Goal: Task Accomplishment & Management: Use online tool/utility

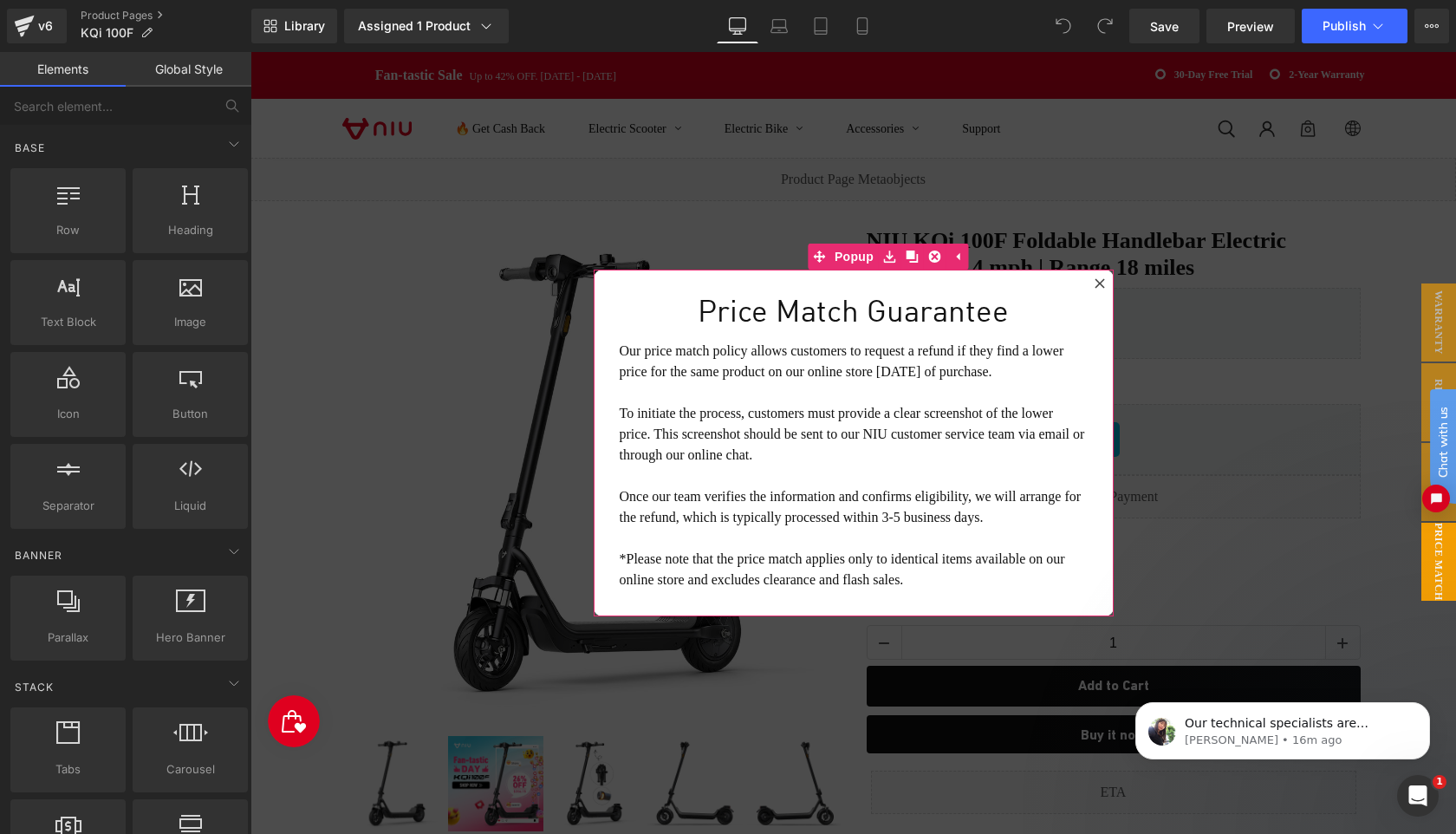
drag, startPoint x: 1099, startPoint y: 284, endPoint x: 1060, endPoint y: 515, distance: 234.3
click at [1099, 284] on icon at bounding box center [1099, 282] width 10 height 10
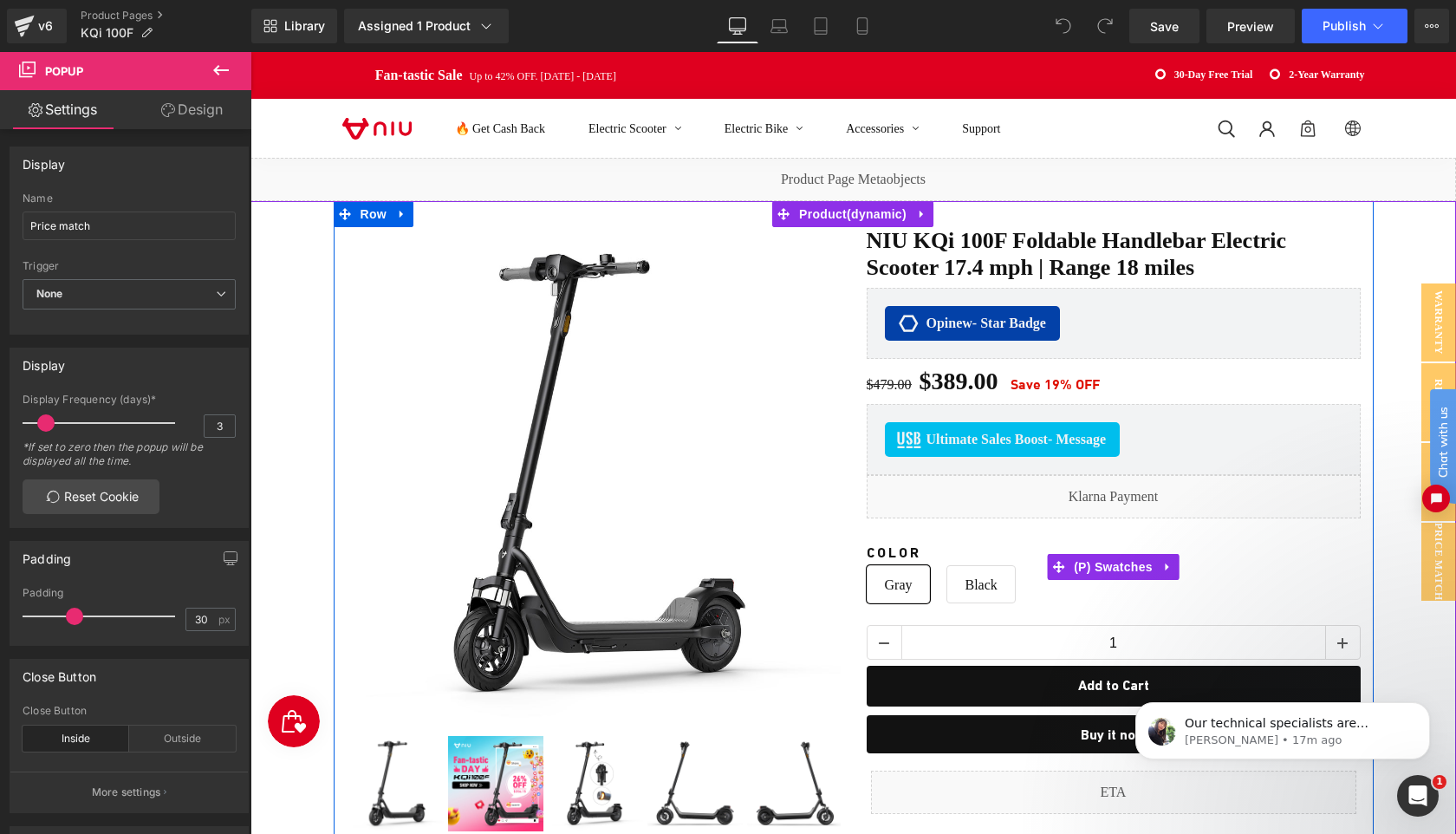
scroll to position [255, 0]
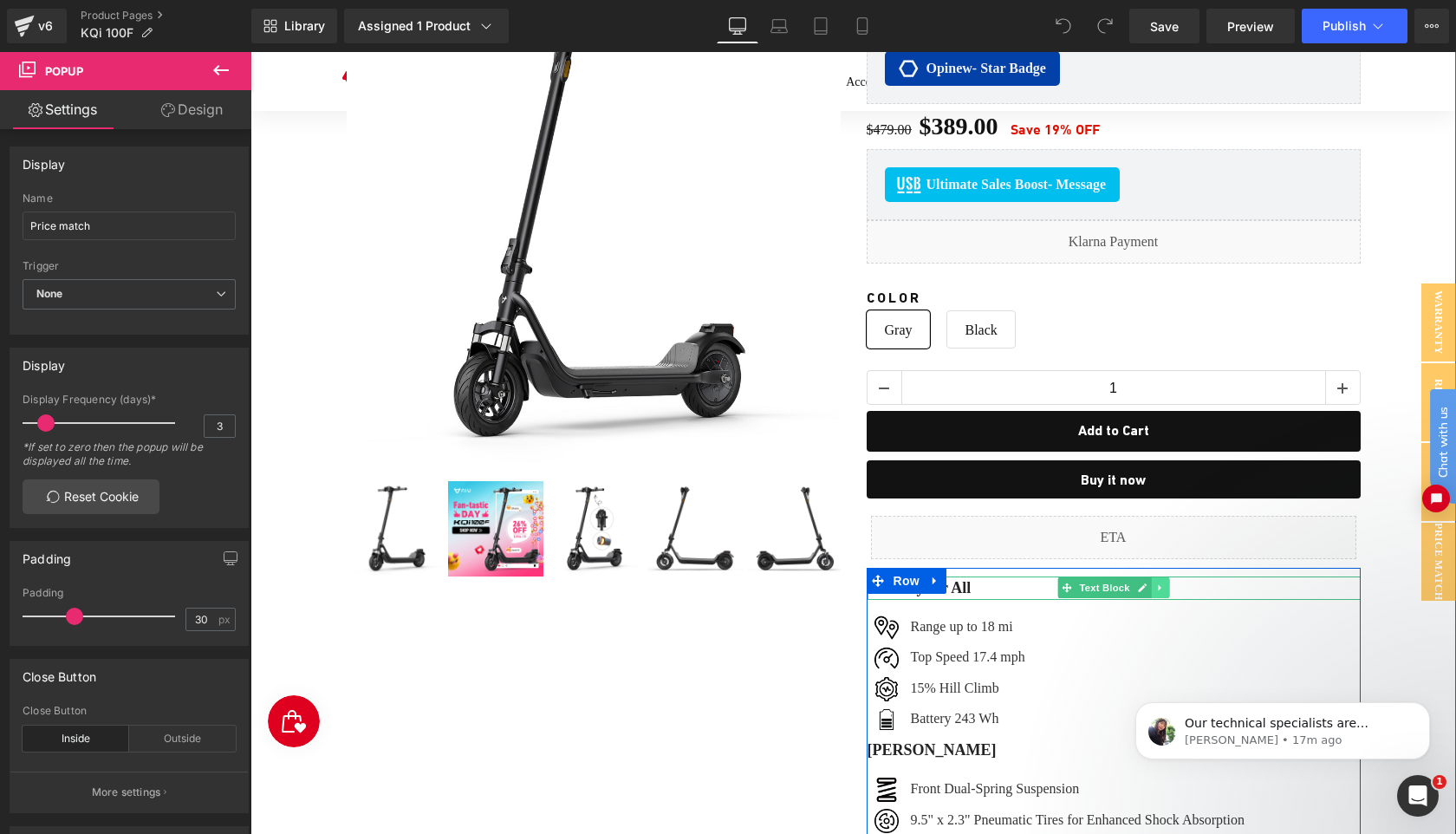
click at [1162, 584] on icon at bounding box center [1160, 588] width 10 height 11
click at [1147, 584] on icon at bounding box center [1151, 588] width 10 height 11
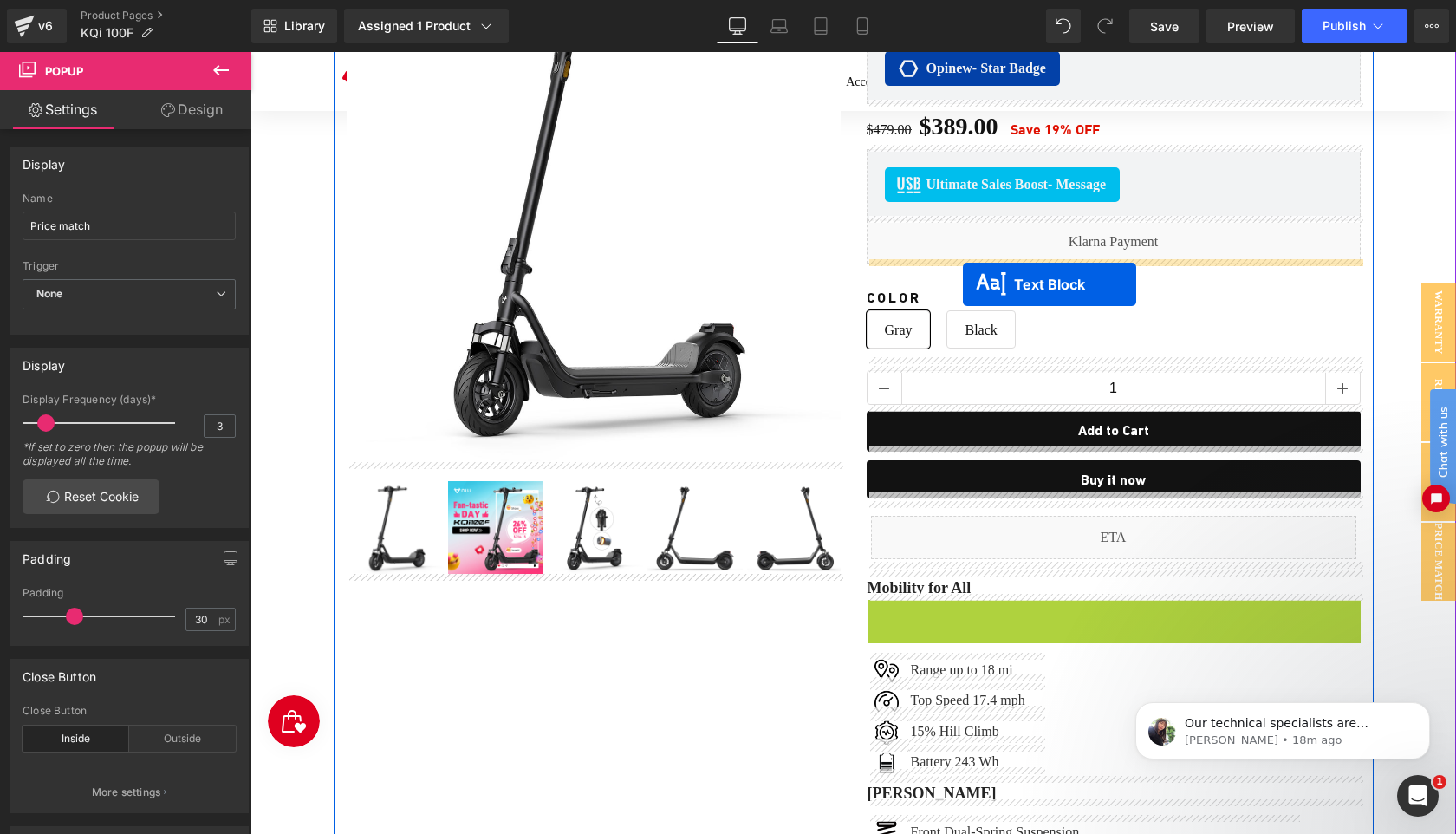
drag, startPoint x: 1069, startPoint y: 608, endPoint x: 1003, endPoint y: 326, distance: 289.6
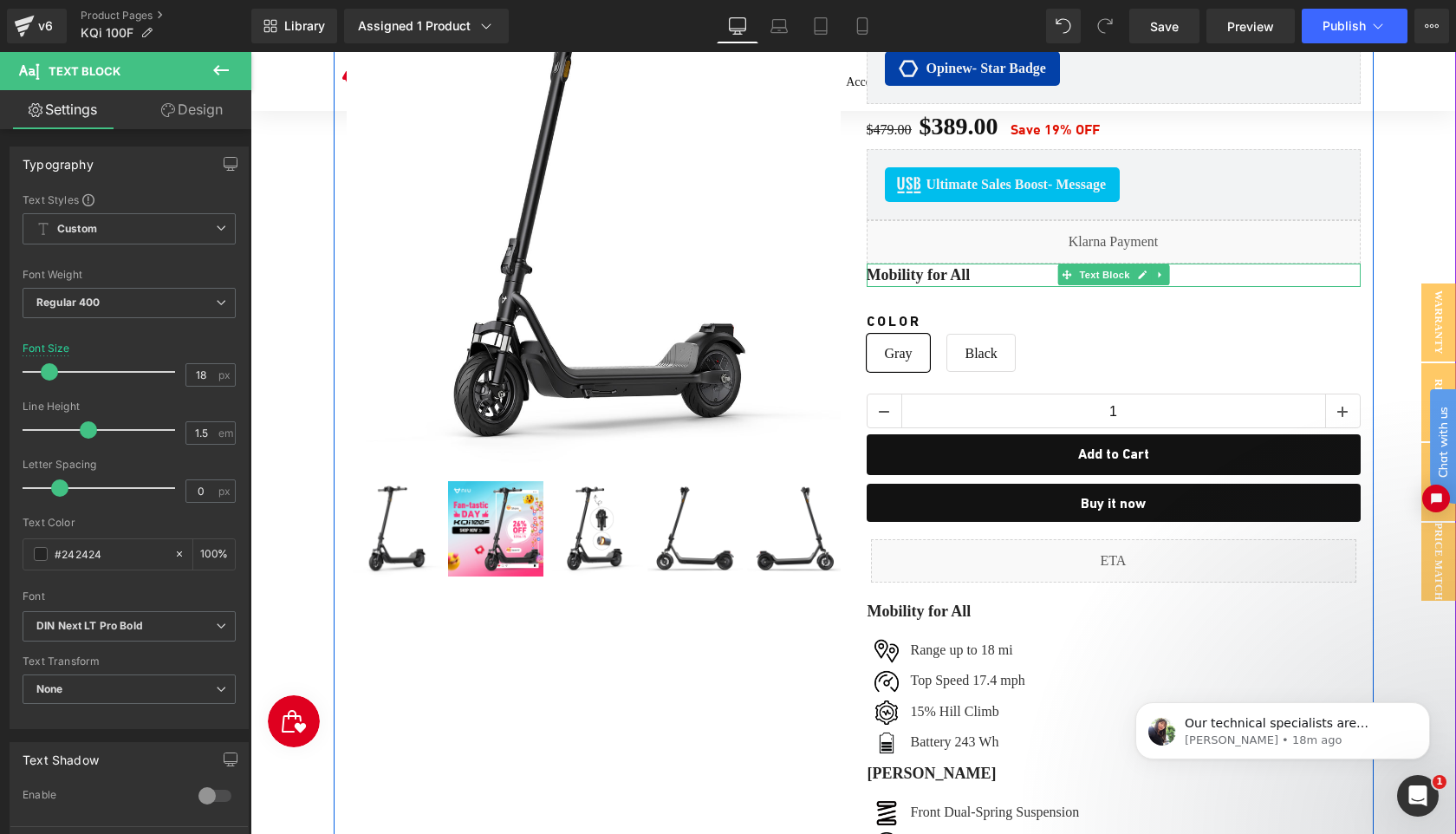
click at [963, 272] on b "Mobility for All" at bounding box center [918, 274] width 104 height 18
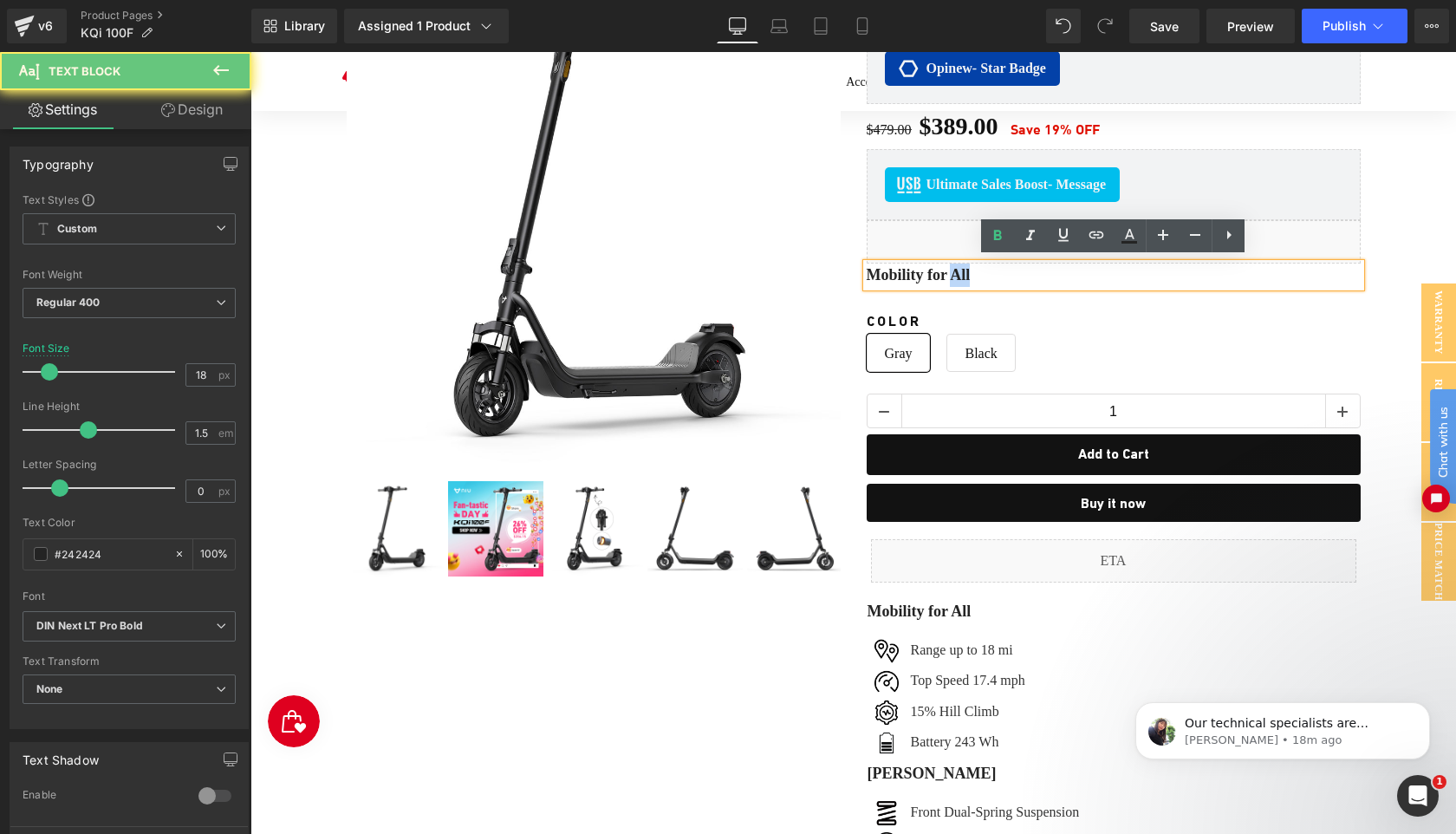
click at [963, 272] on b "Mobility for All" at bounding box center [918, 274] width 104 height 18
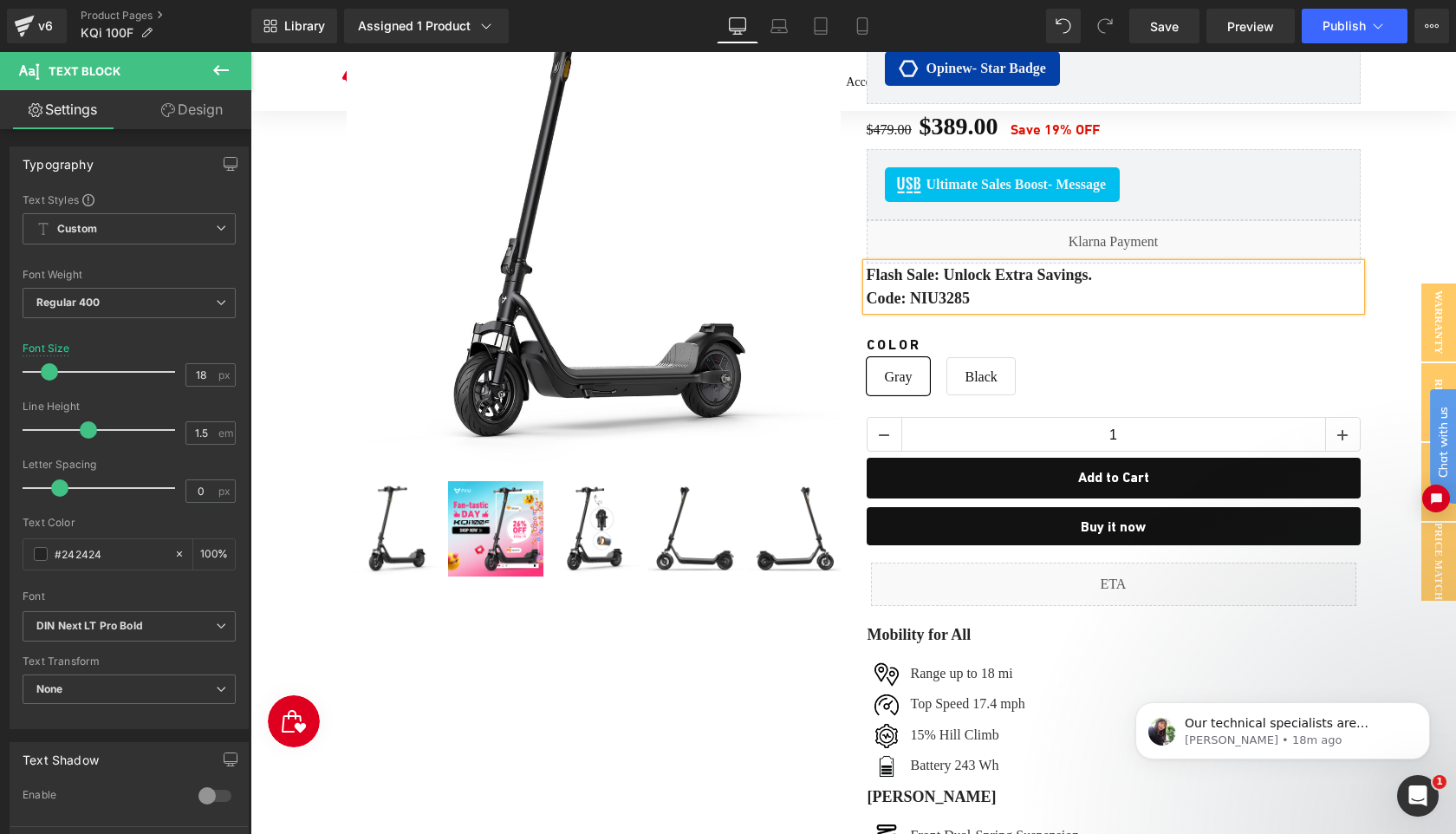
click at [1145, 271] on p "Flash Sale: Unlock Extra Savings." at bounding box center [1114, 275] width 494 height 23
click at [1160, 273] on b "Flash Sale: Unlock Extra Savings. Aug. [DATE] 11:00-23:00 ONLY" at bounding box center [1089, 274] width 445 height 18
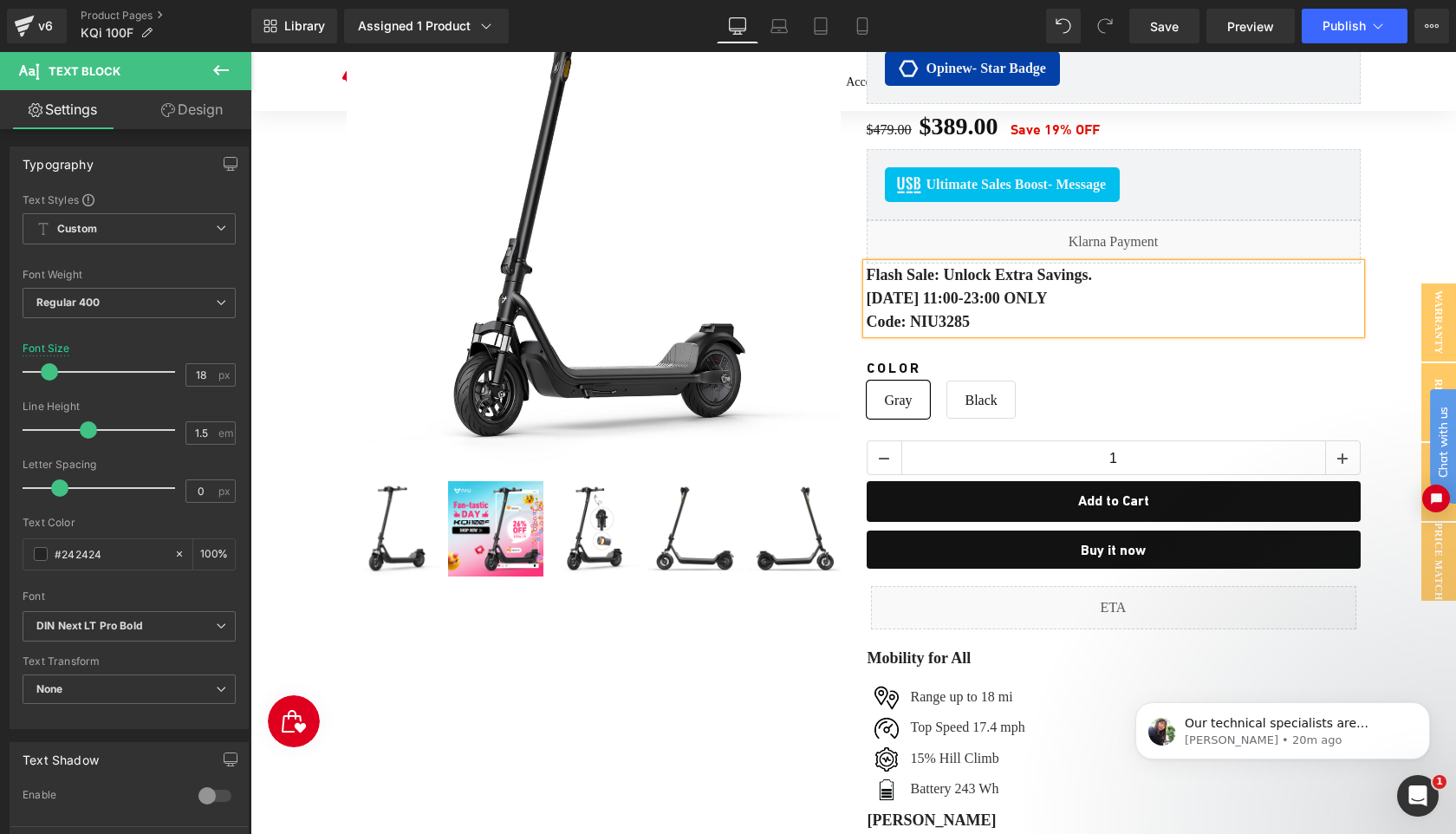
click at [1012, 318] on p "Code: NIU3285" at bounding box center [1114, 321] width 494 height 23
click at [1022, 321] on p "Code: NIU3285" at bounding box center [1114, 321] width 494 height 23
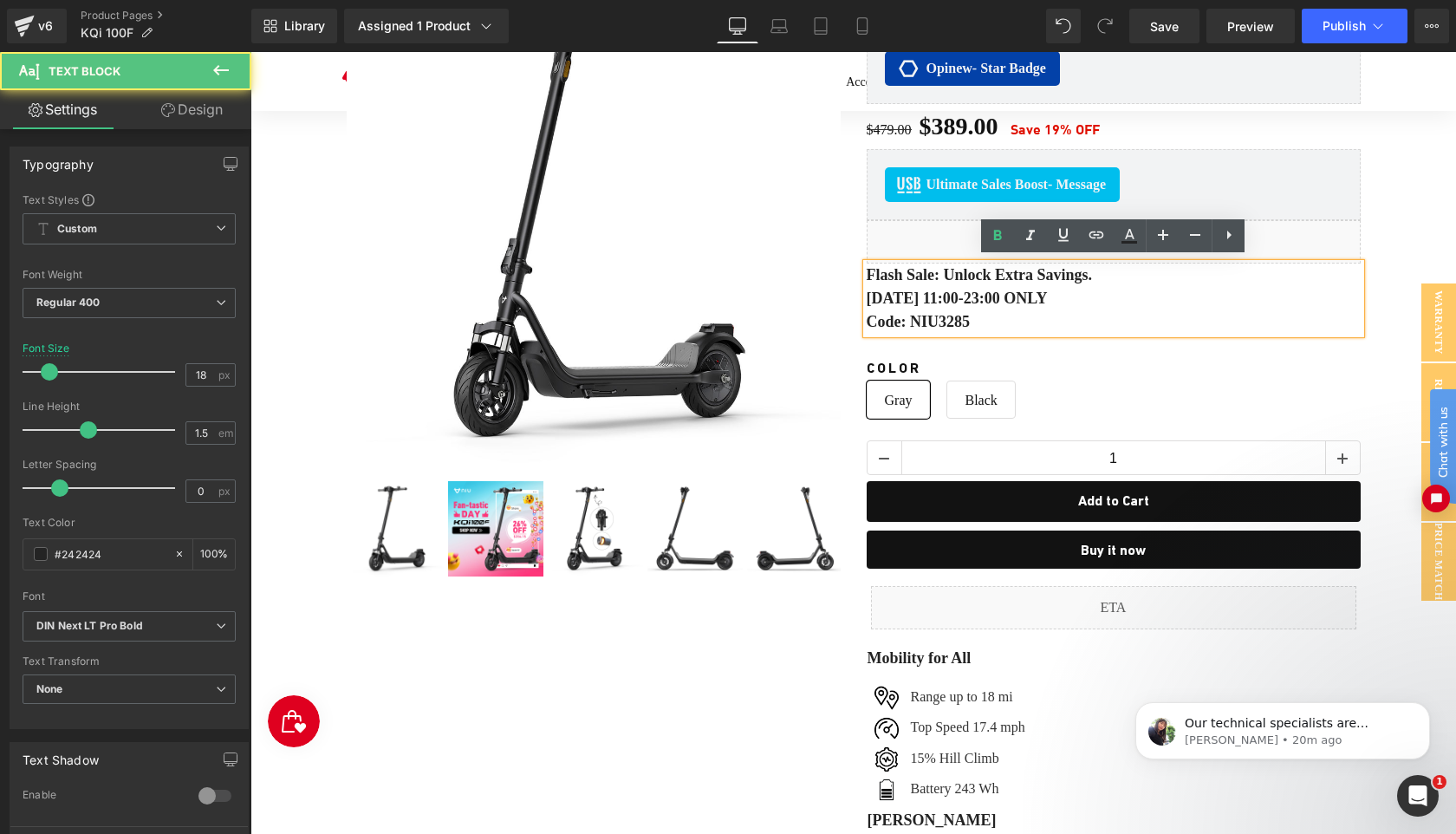
click at [872, 272] on b "Flash Sale: Unlock Extra Savings." at bounding box center [980, 274] width 226 height 18
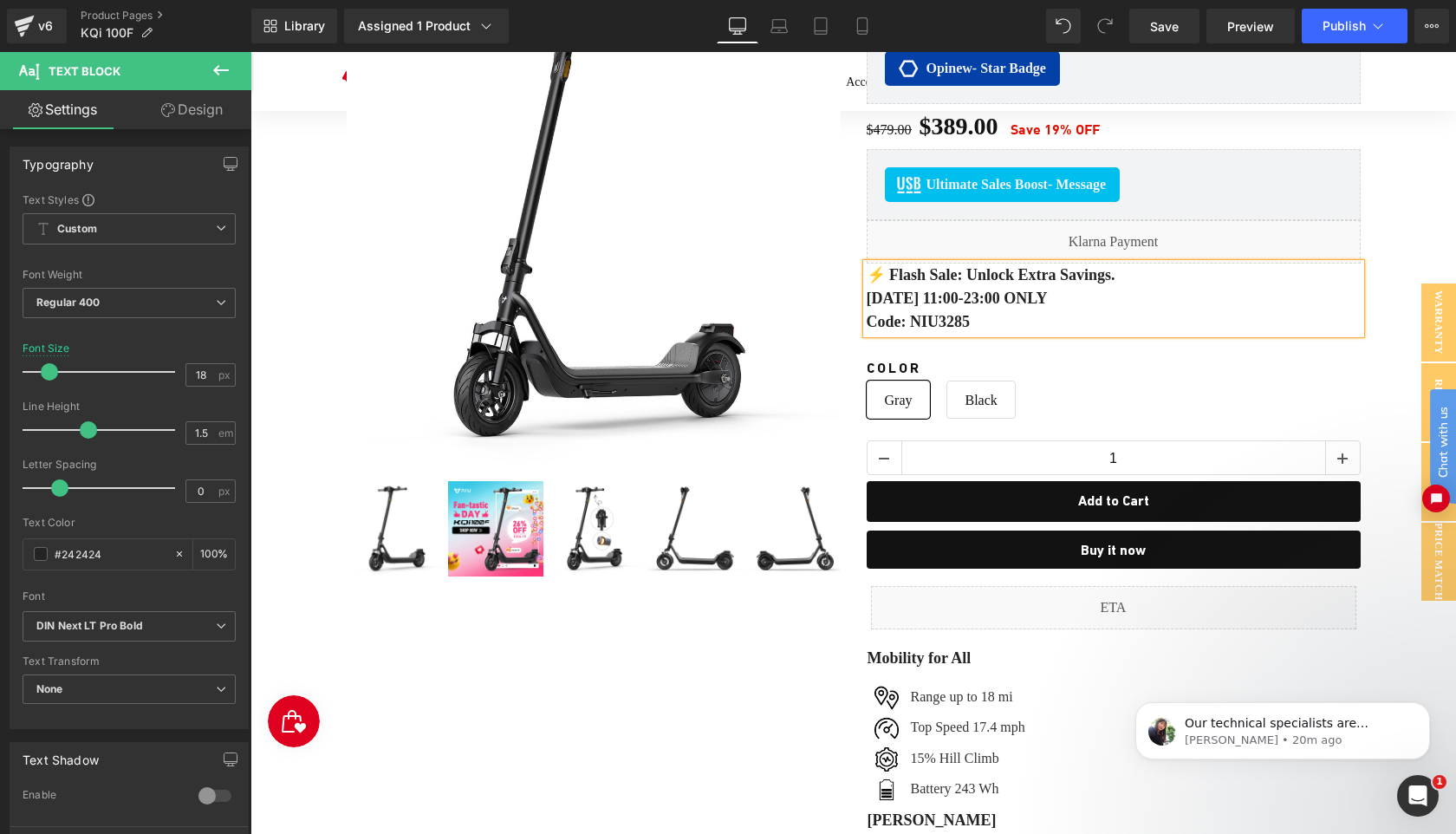
click at [1417, 238] on div "‹" at bounding box center [853, 652] width 1205 height 1411
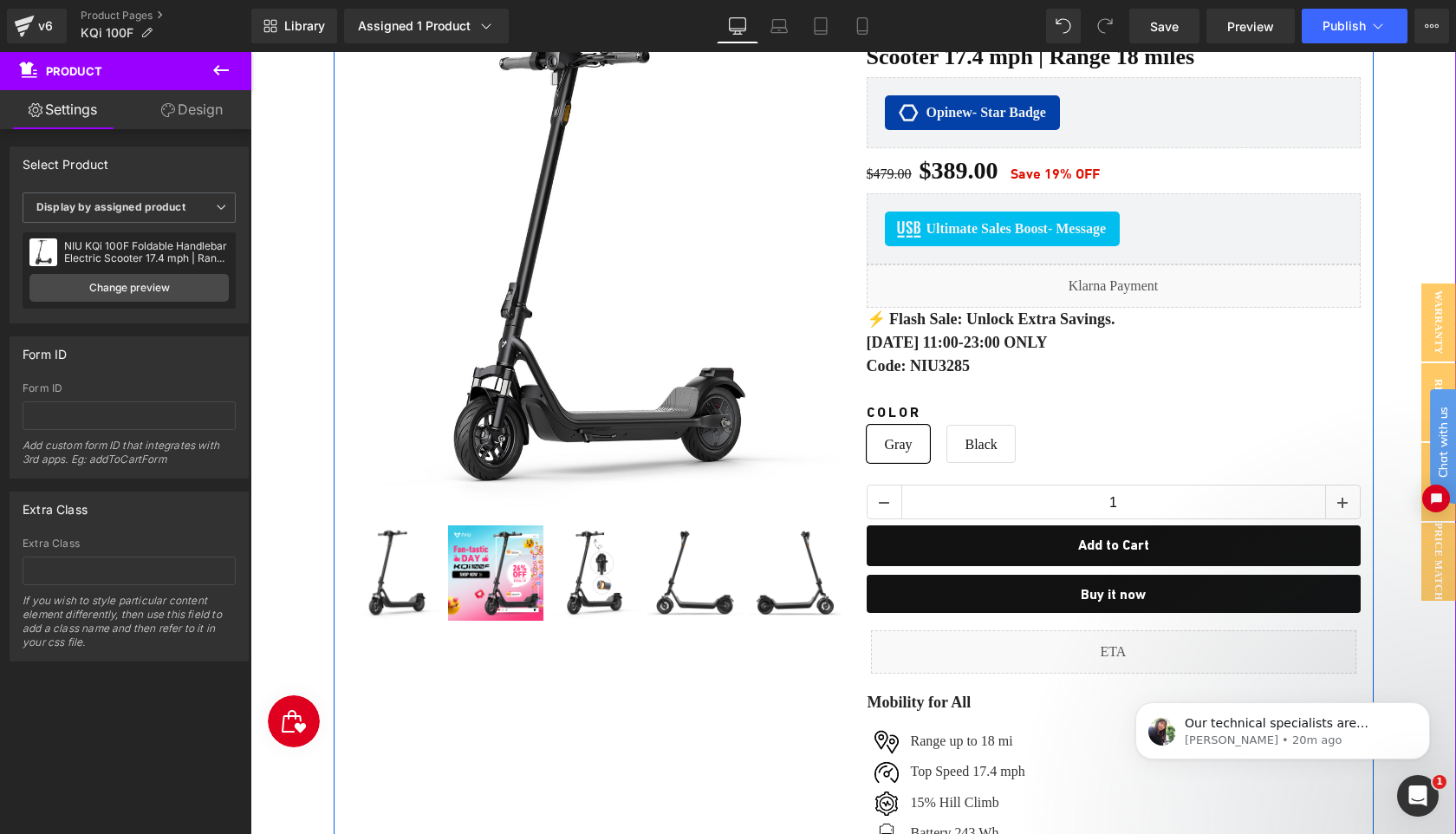
scroll to position [209, 0]
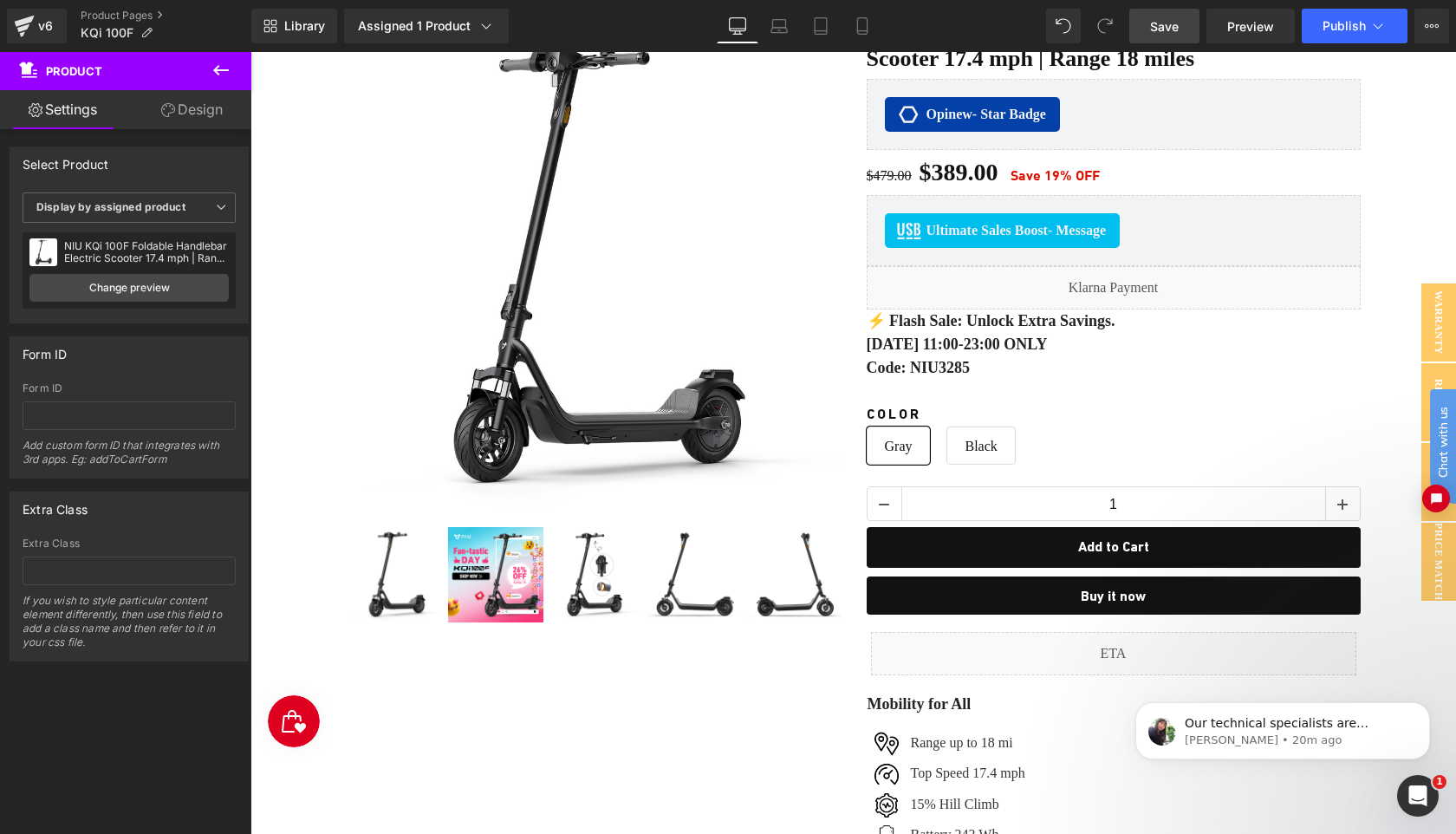
click at [1167, 23] on span "Save" at bounding box center [1165, 27] width 28 height 19
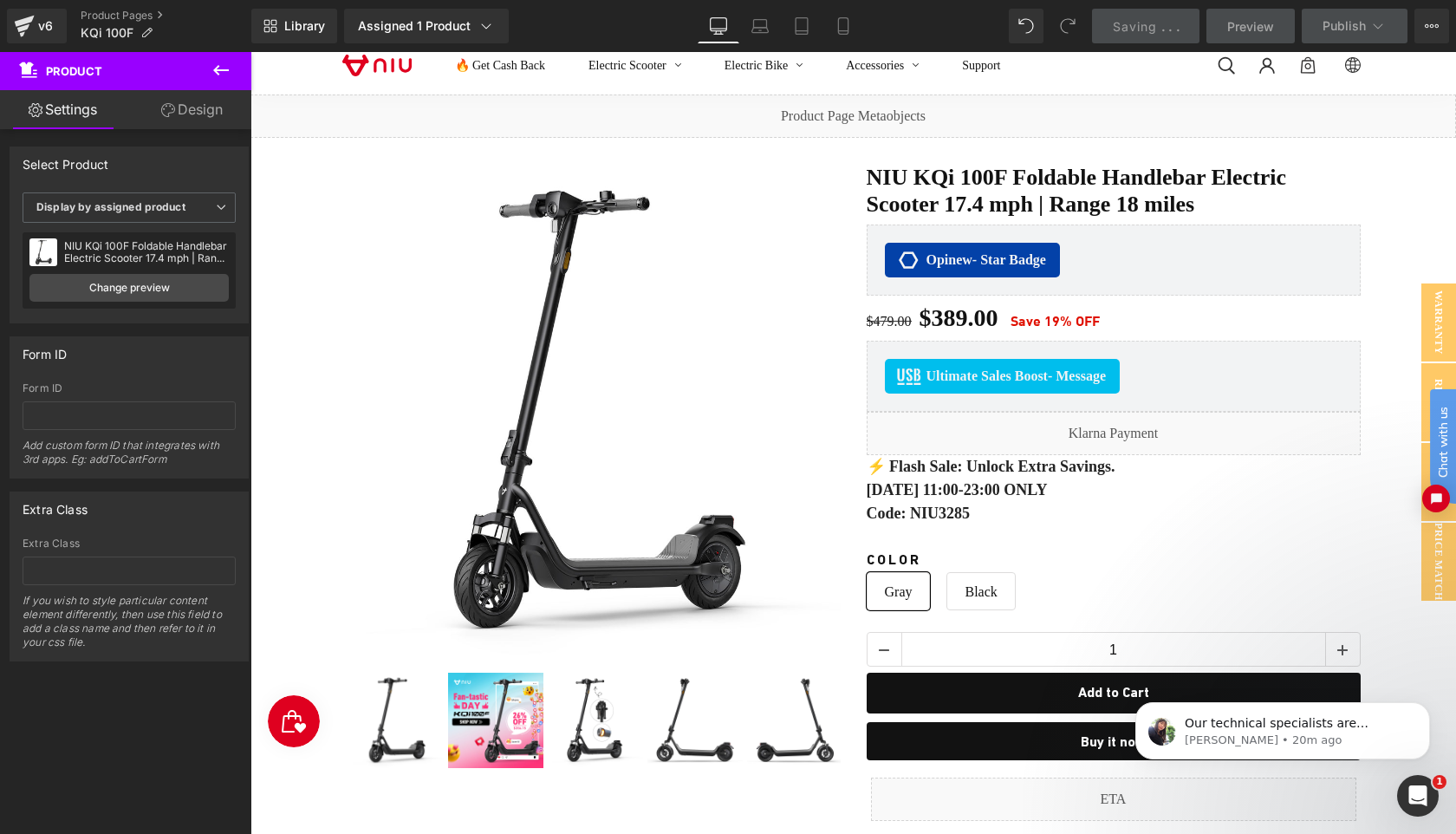
scroll to position [0, 0]
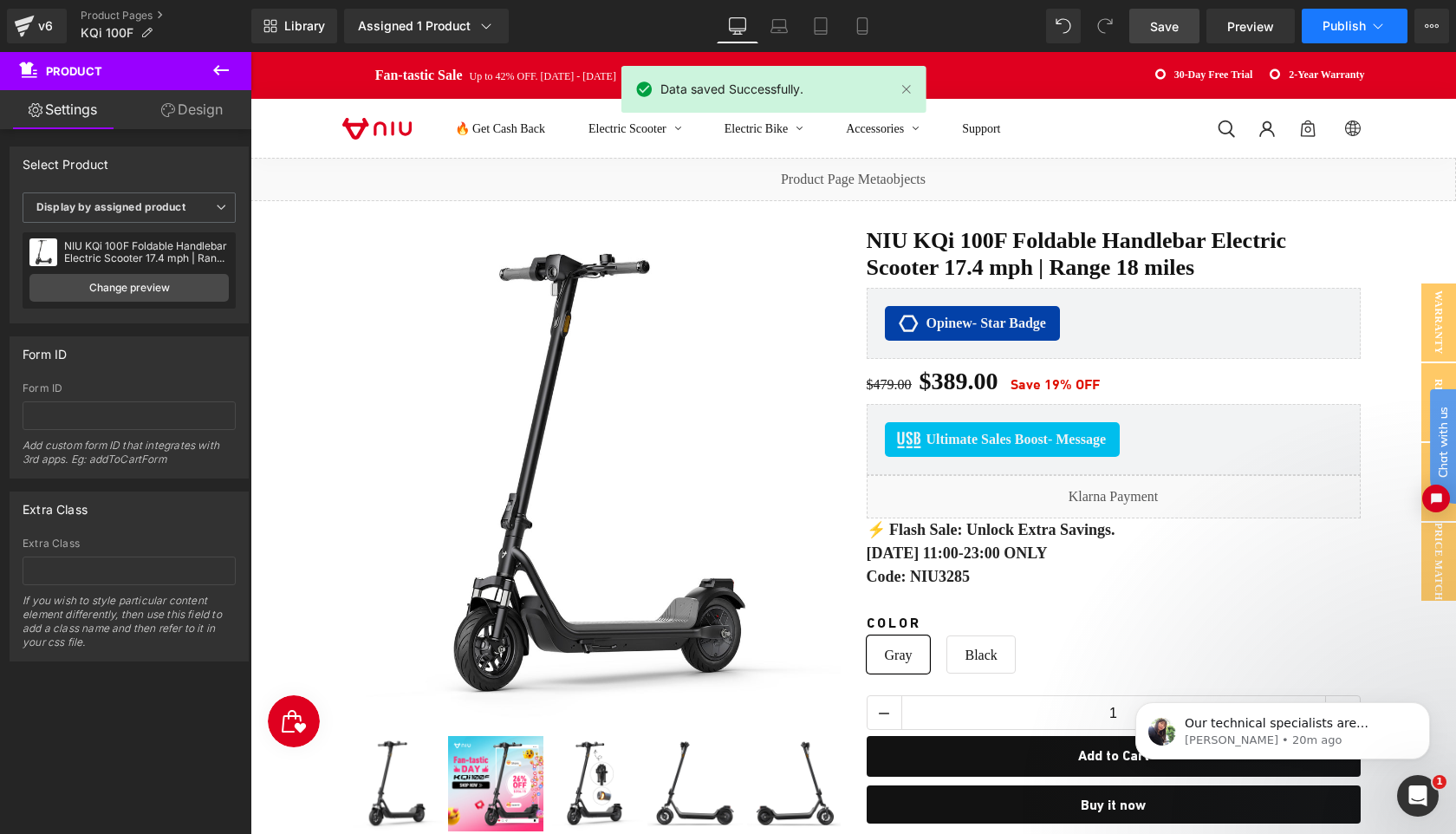
click at [1333, 27] on span "Publish" at bounding box center [1344, 27] width 43 height 14
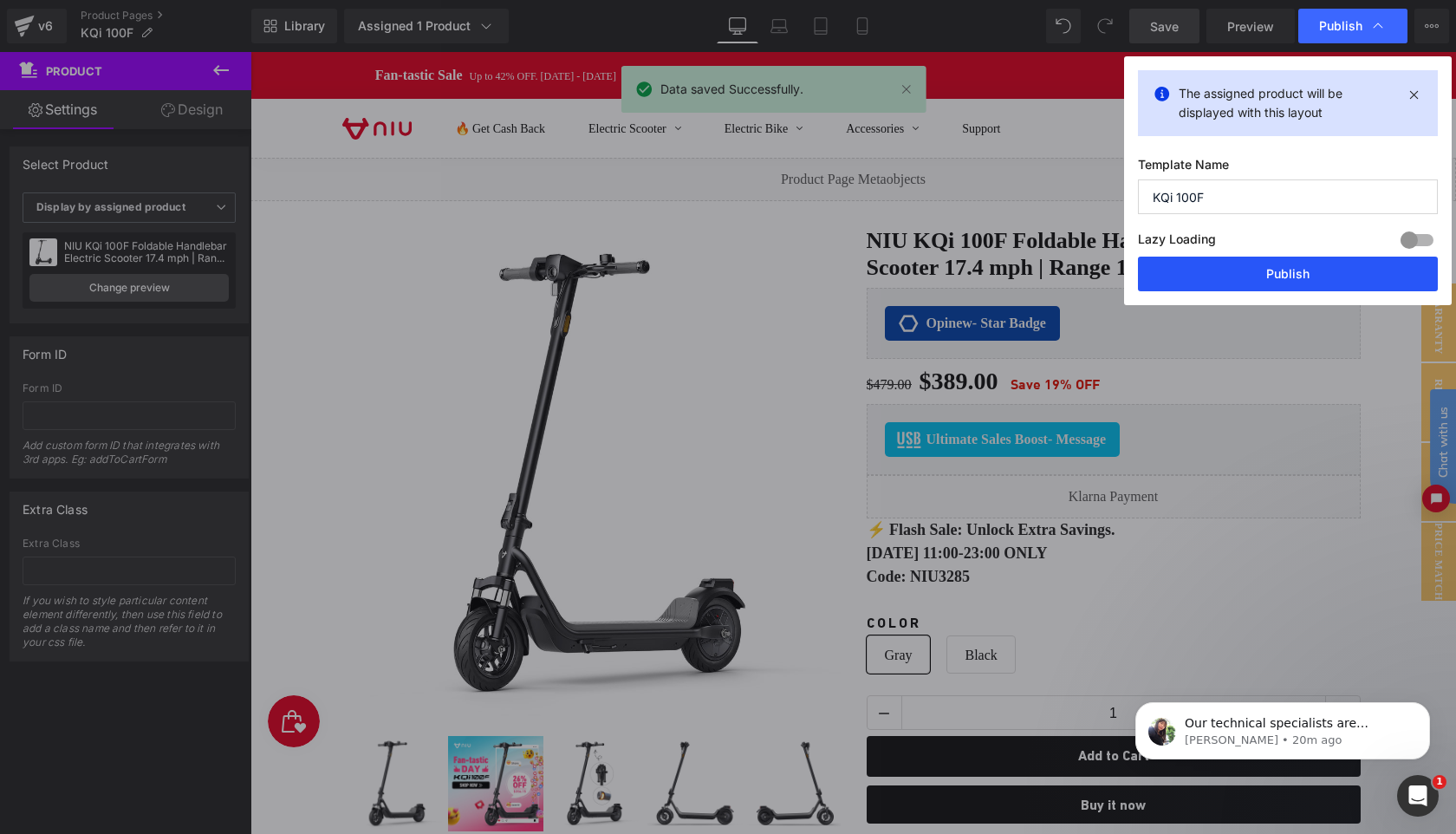
click at [1317, 274] on button "Publish" at bounding box center [1288, 274] width 300 height 35
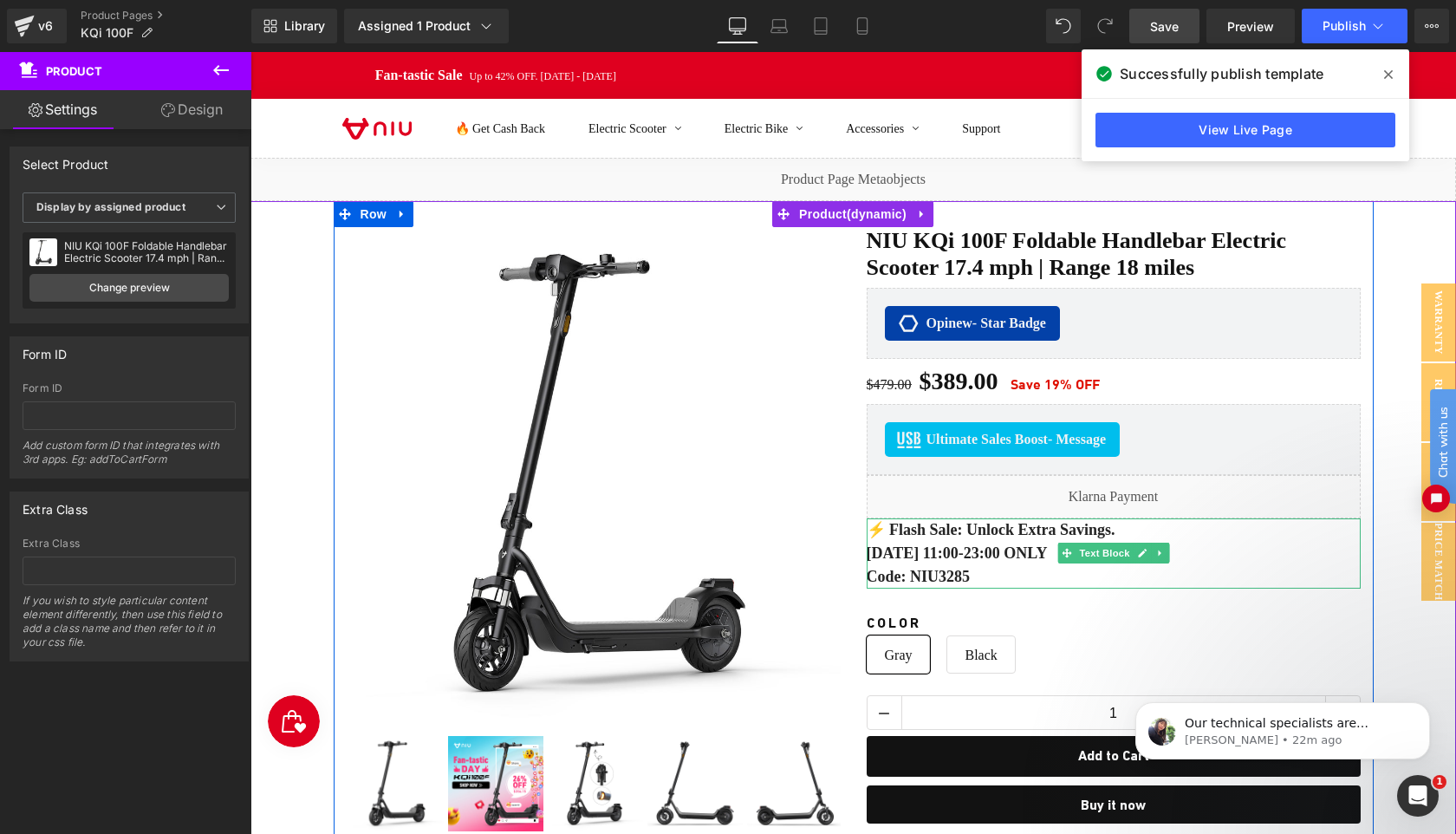
click at [943, 575] on b "Code: NIU3285" at bounding box center [918, 576] width 104 height 18
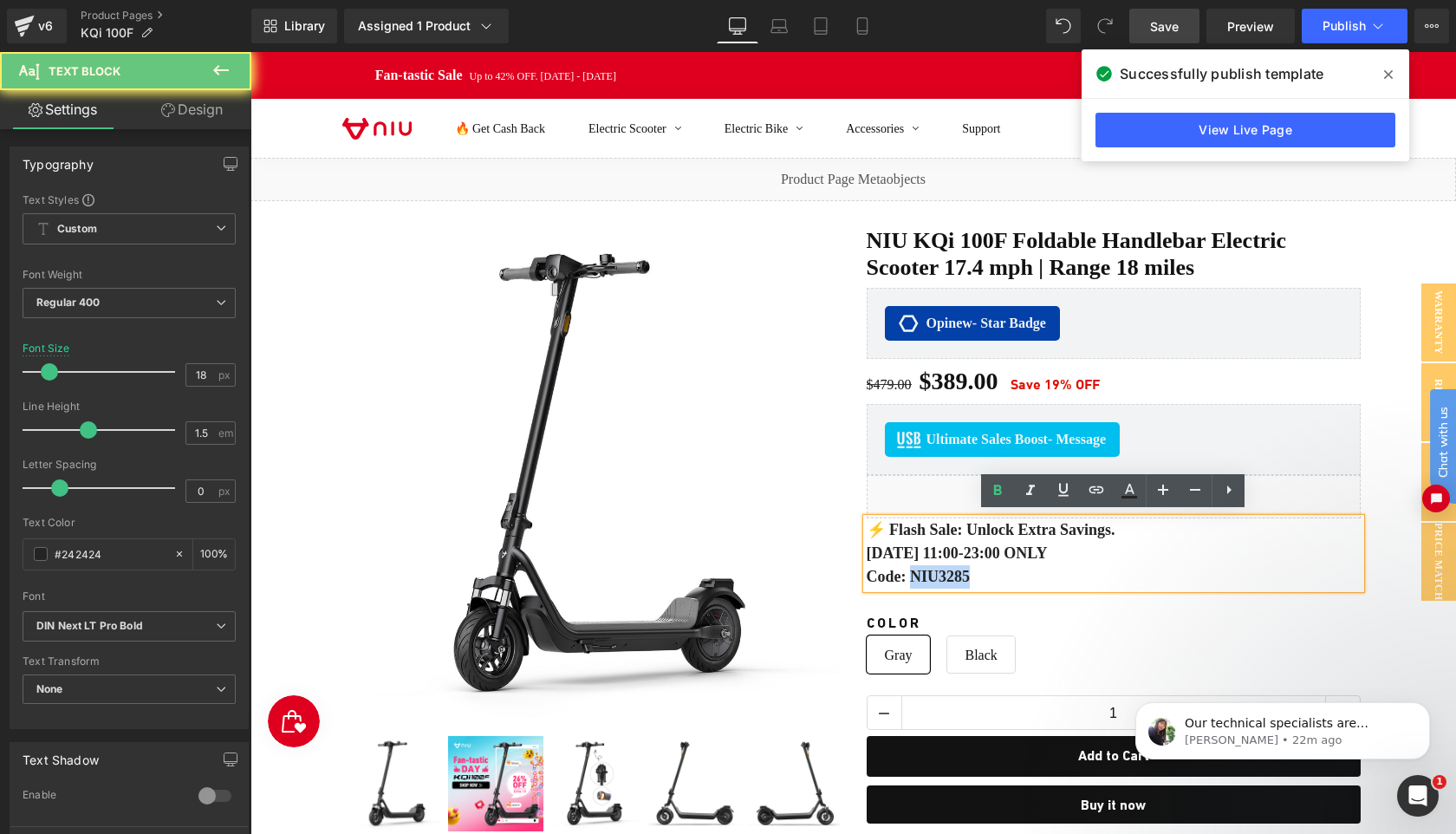
click at [943, 575] on b "Code: NIU3285" at bounding box center [918, 576] width 104 height 18
copy b "Code: NIU3285"
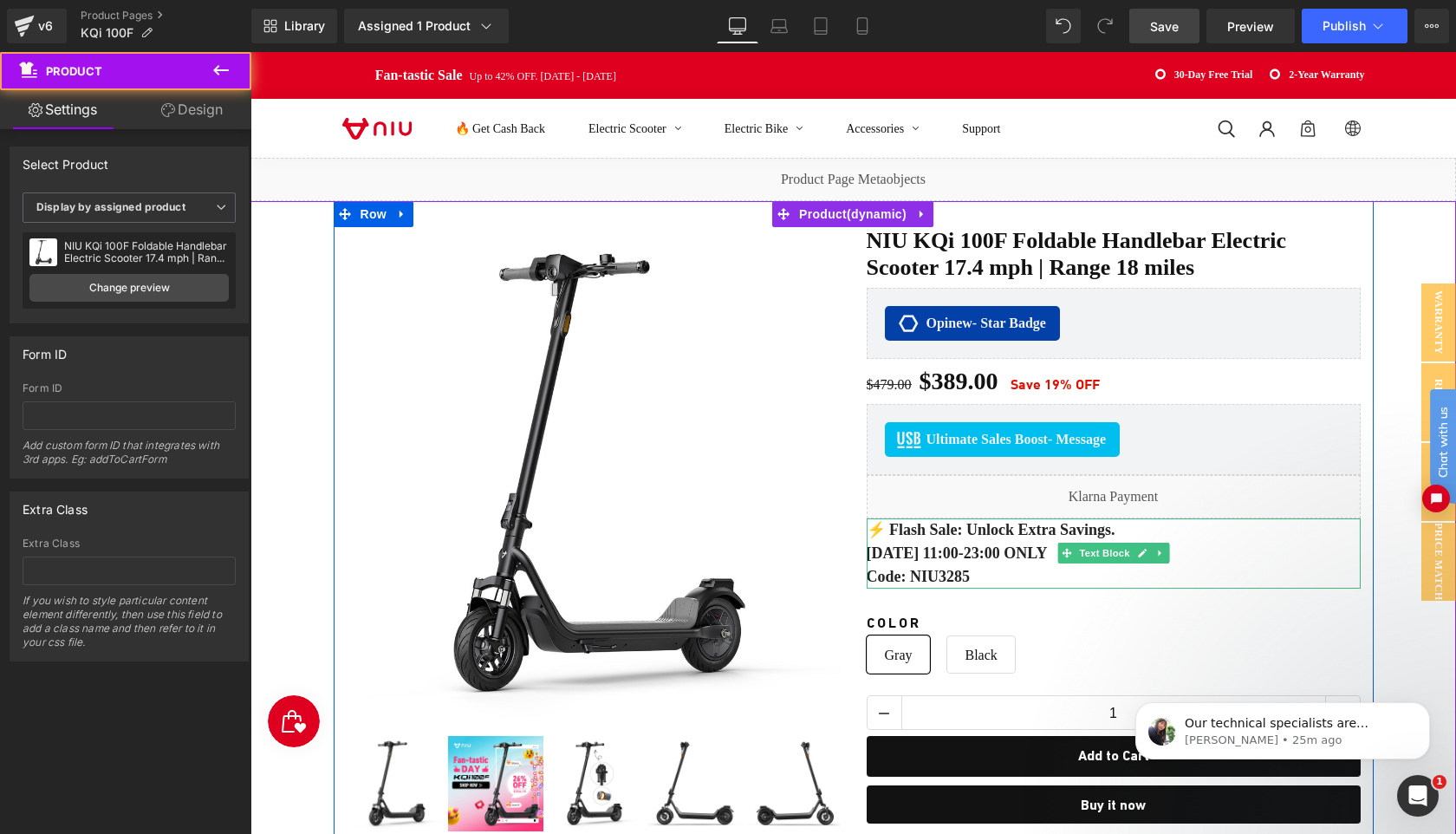
click at [1025, 554] on b "[DATE] 11:00-23:00 ONLY" at bounding box center [957, 553] width 182 height 18
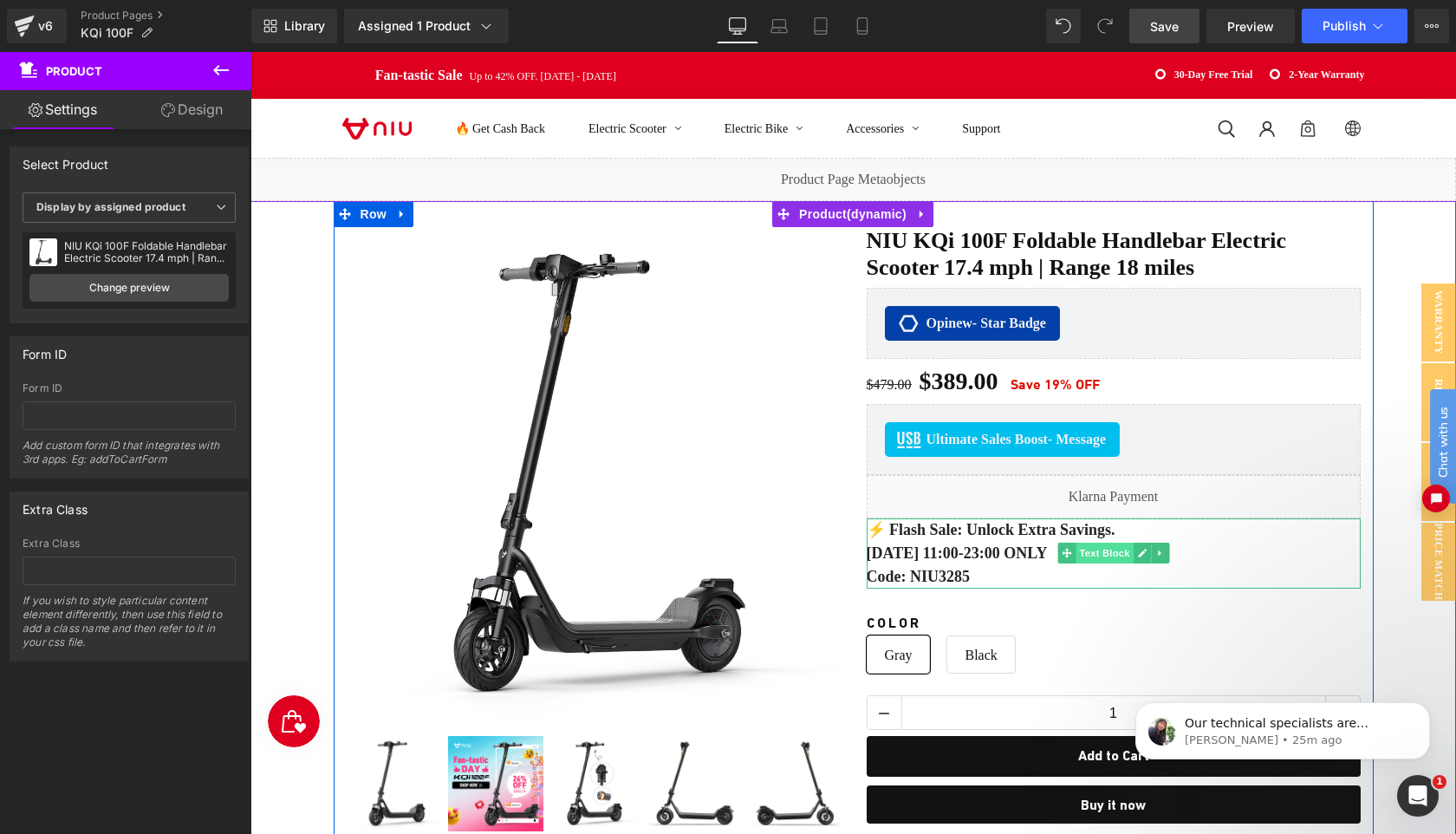
click at [1093, 552] on span "Text Block" at bounding box center [1104, 552] width 58 height 20
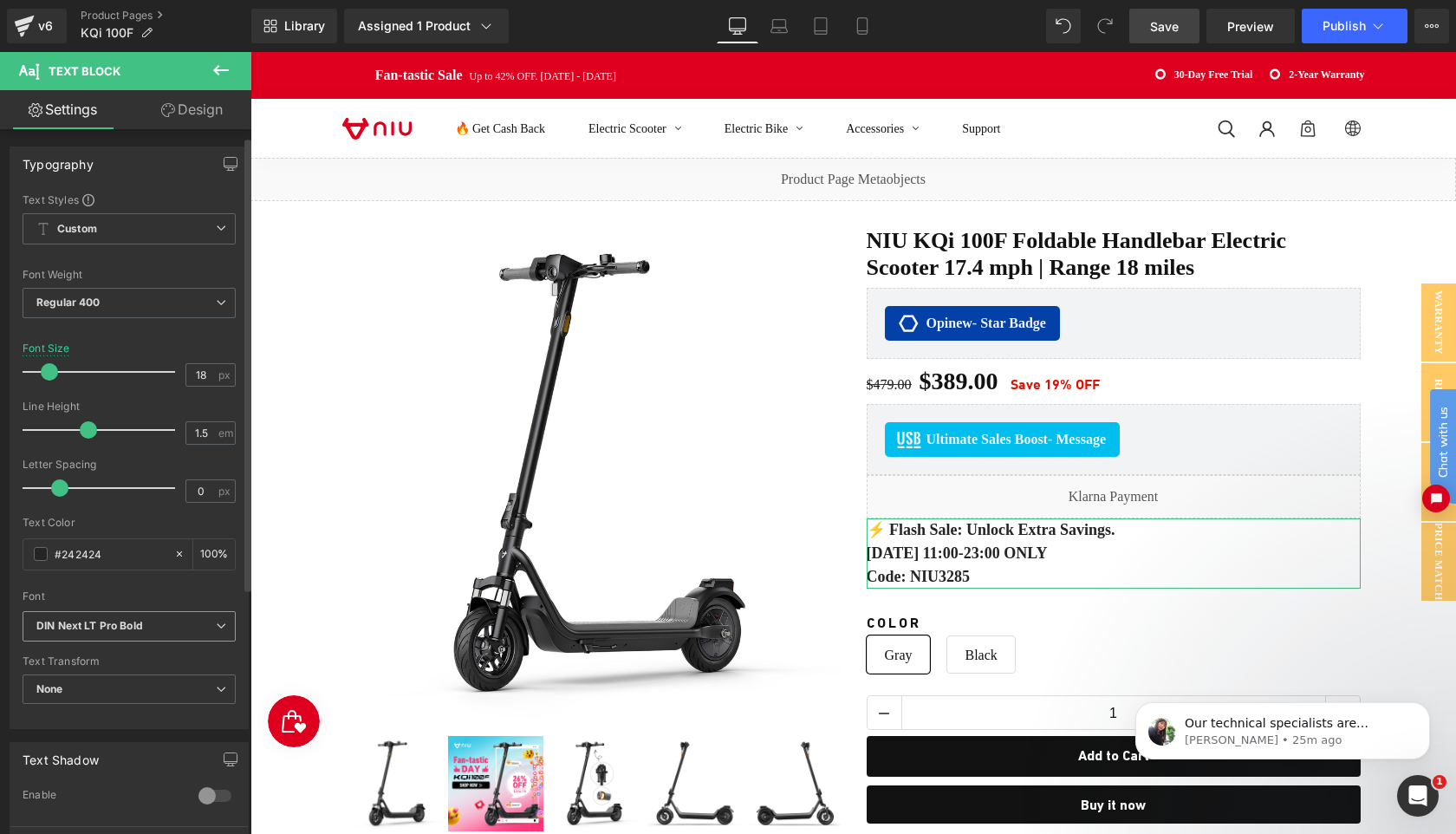
scroll to position [109, 0]
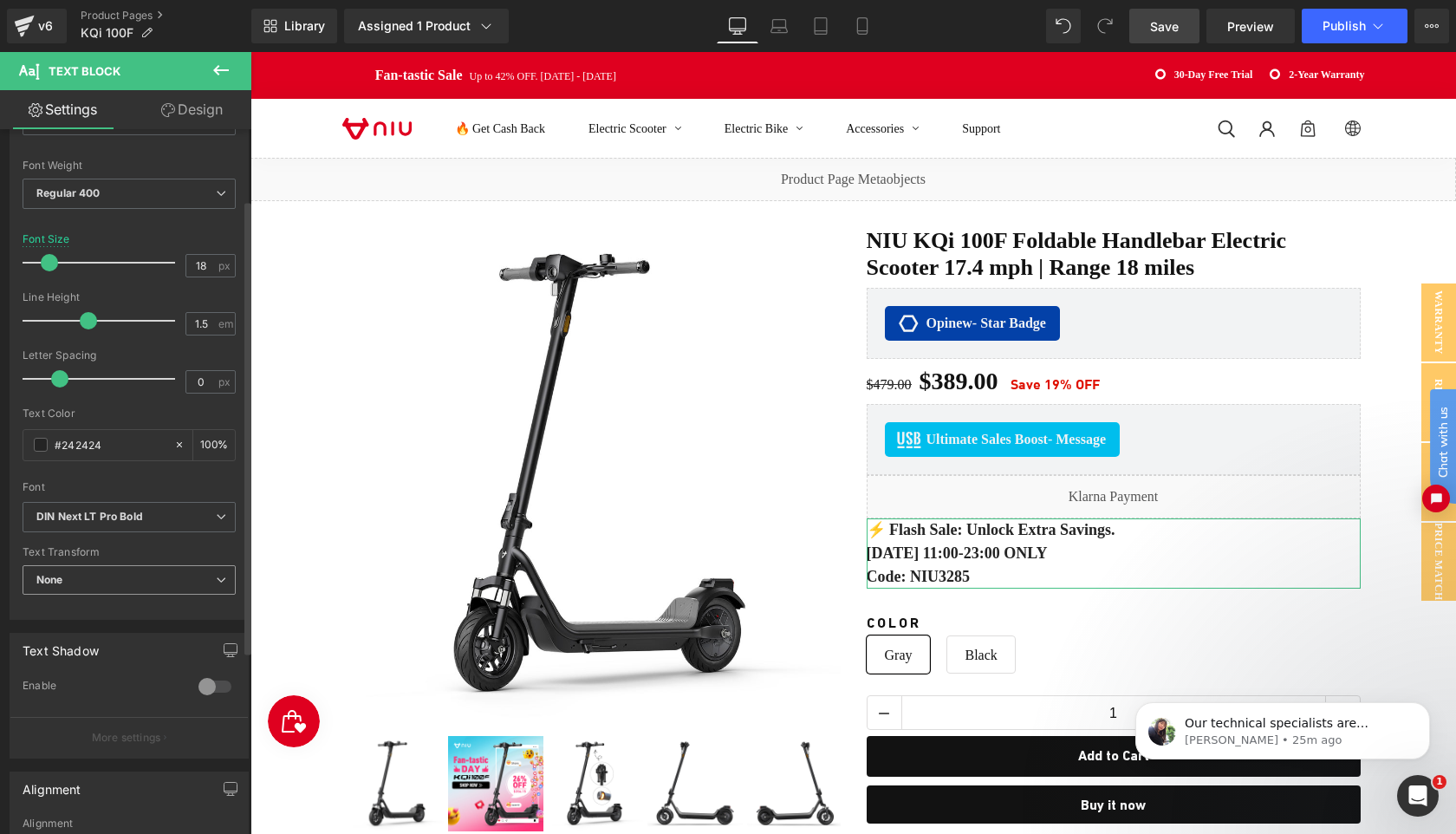
click at [202, 582] on span "None" at bounding box center [128, 580] width 213 height 30
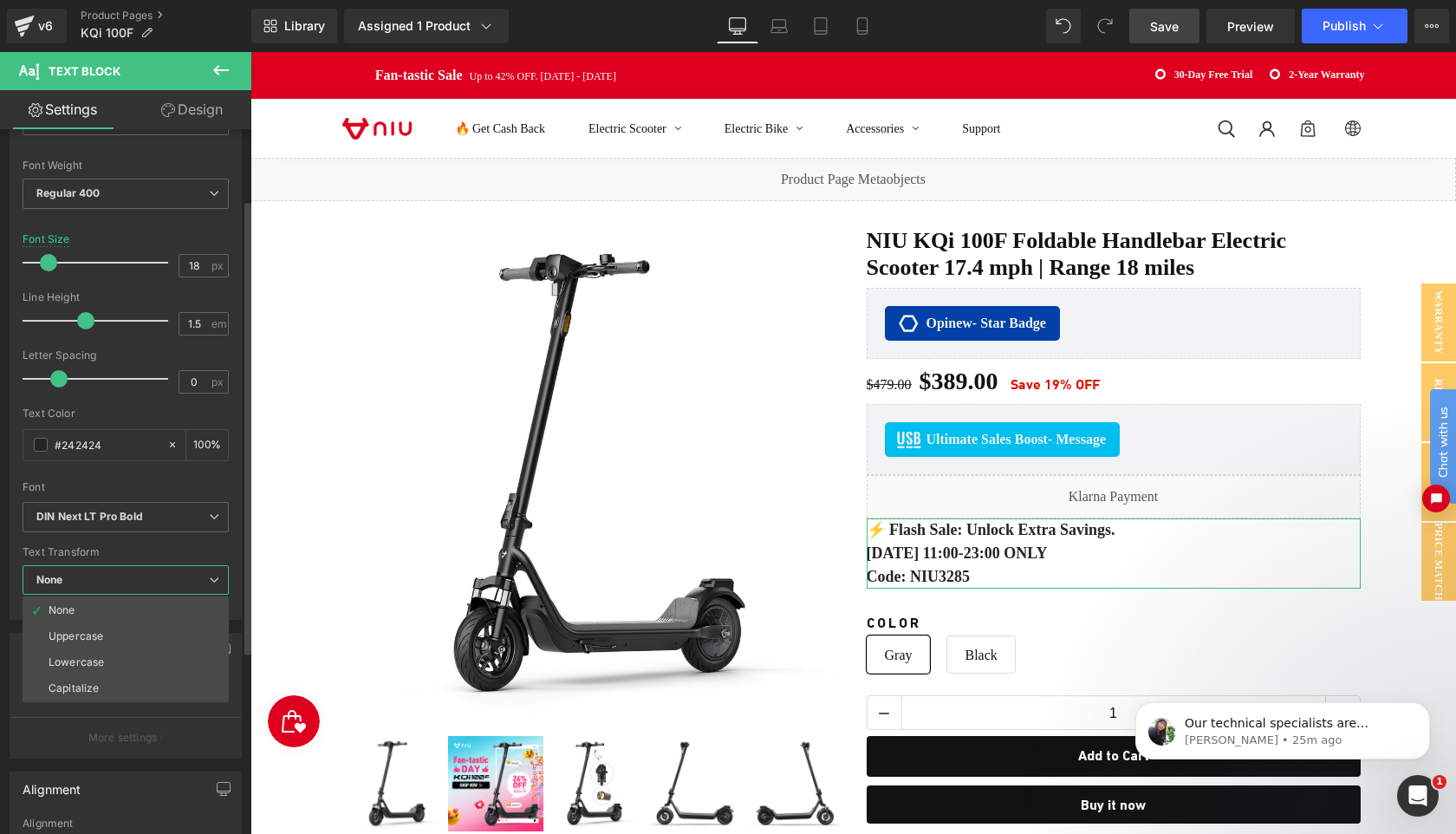
click at [202, 582] on span "None" at bounding box center [125, 580] width 206 height 30
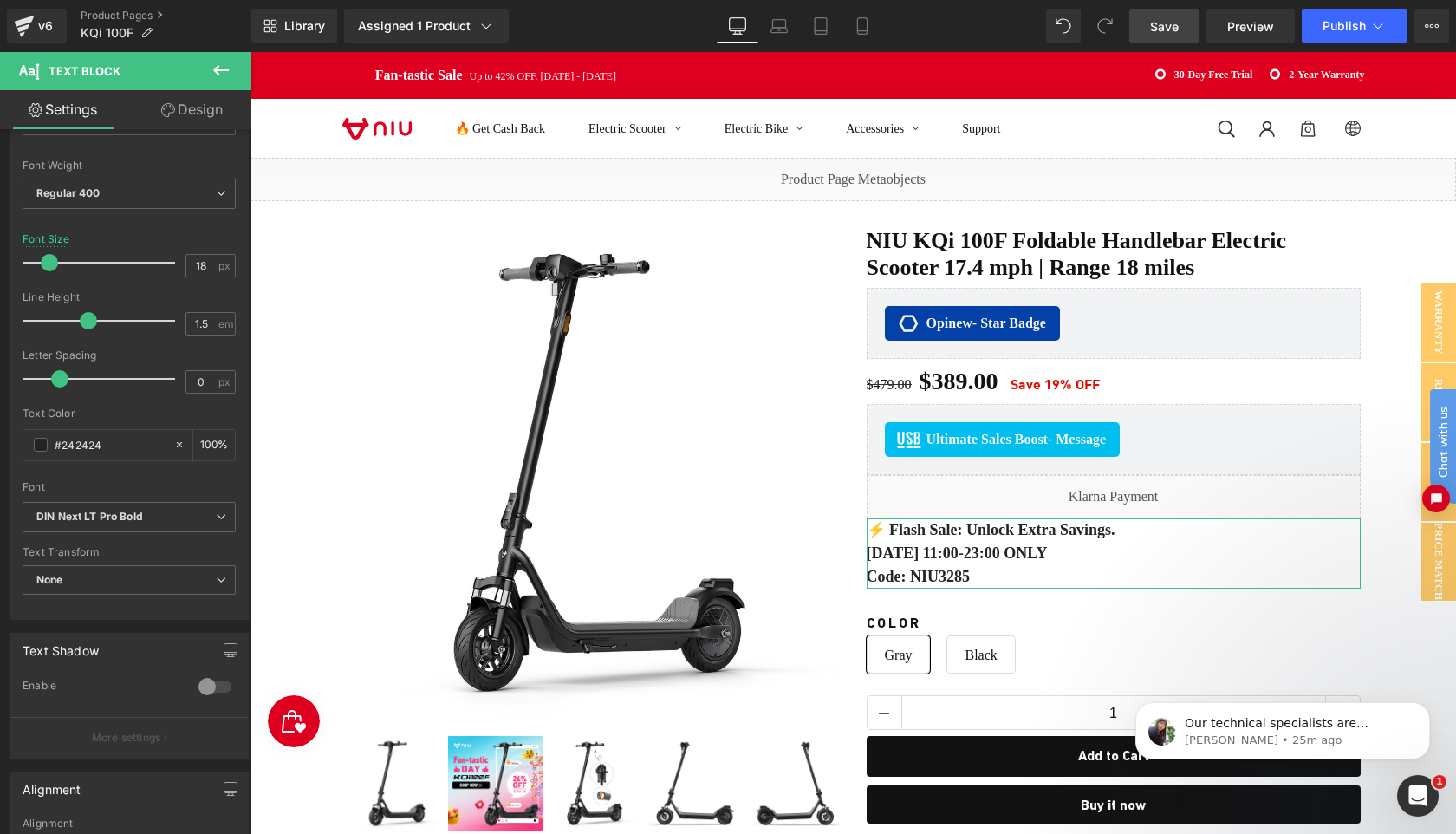
click at [194, 112] on link "Design" at bounding box center [192, 110] width 126 height 39
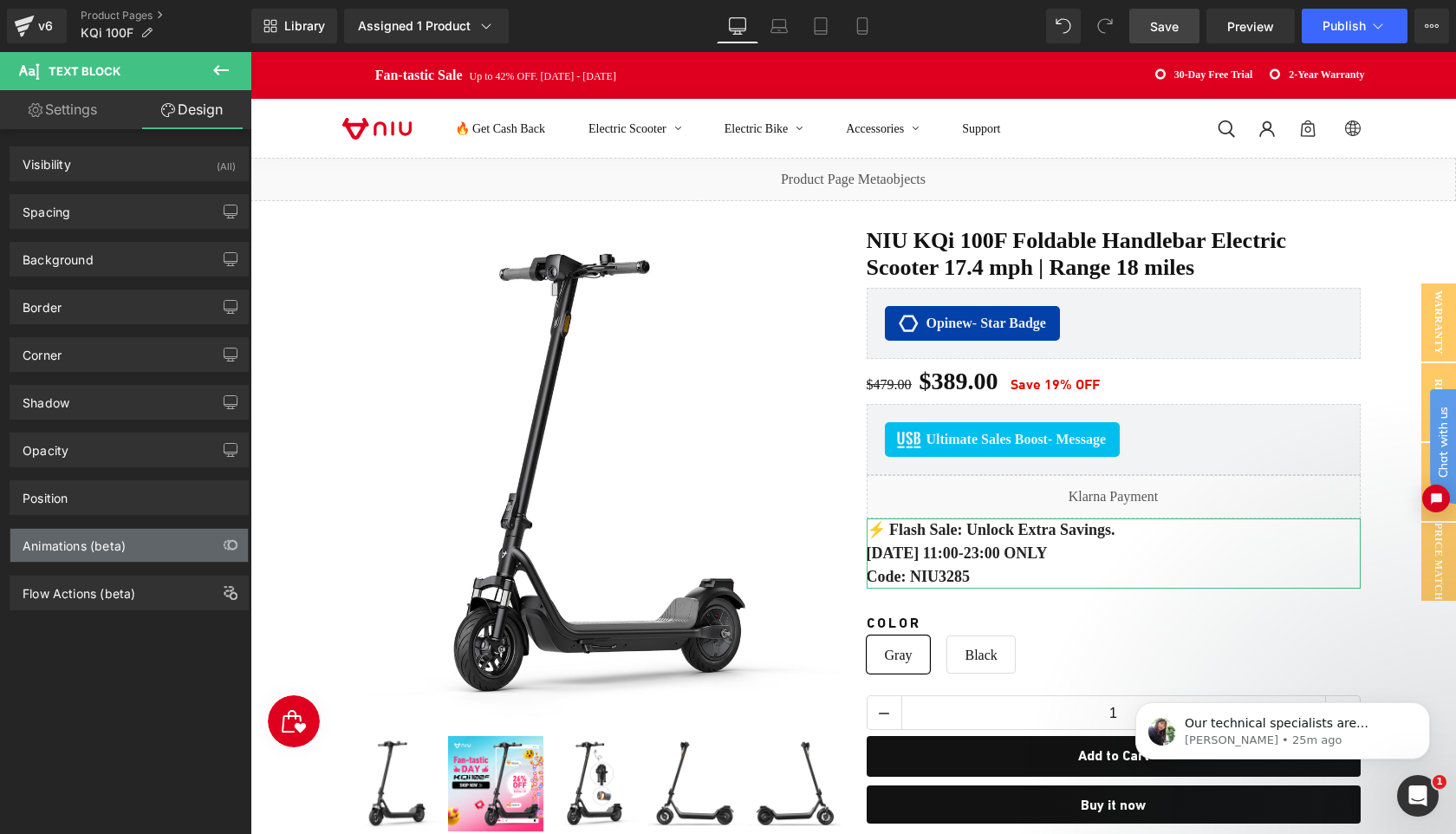
click at [159, 549] on div "Animations (beta)" at bounding box center [129, 544] width 237 height 33
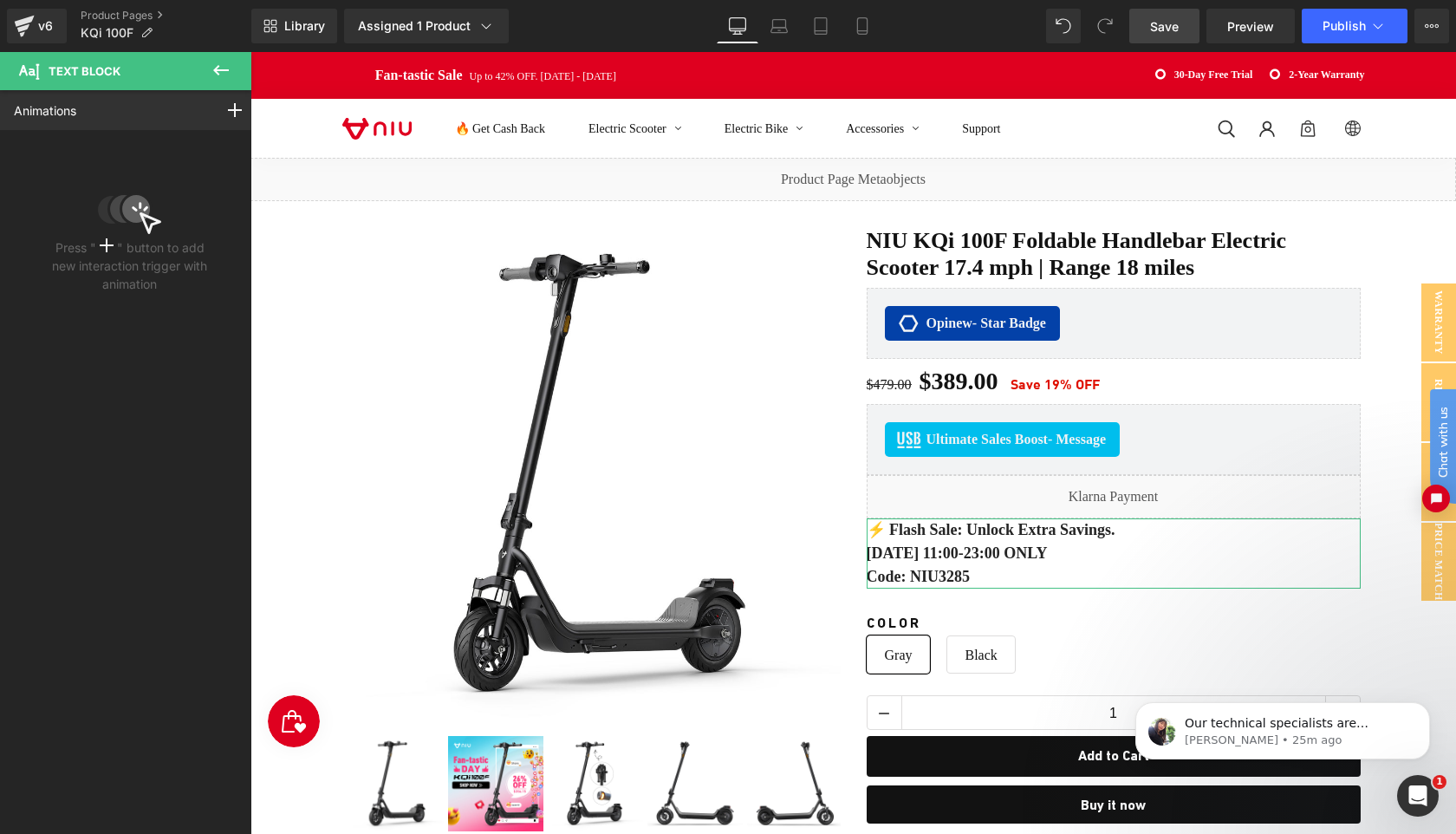
click at [107, 229] on icon at bounding box center [129, 212] width 63 height 42
click at [229, 110] on rect at bounding box center [235, 110] width 14 height 2
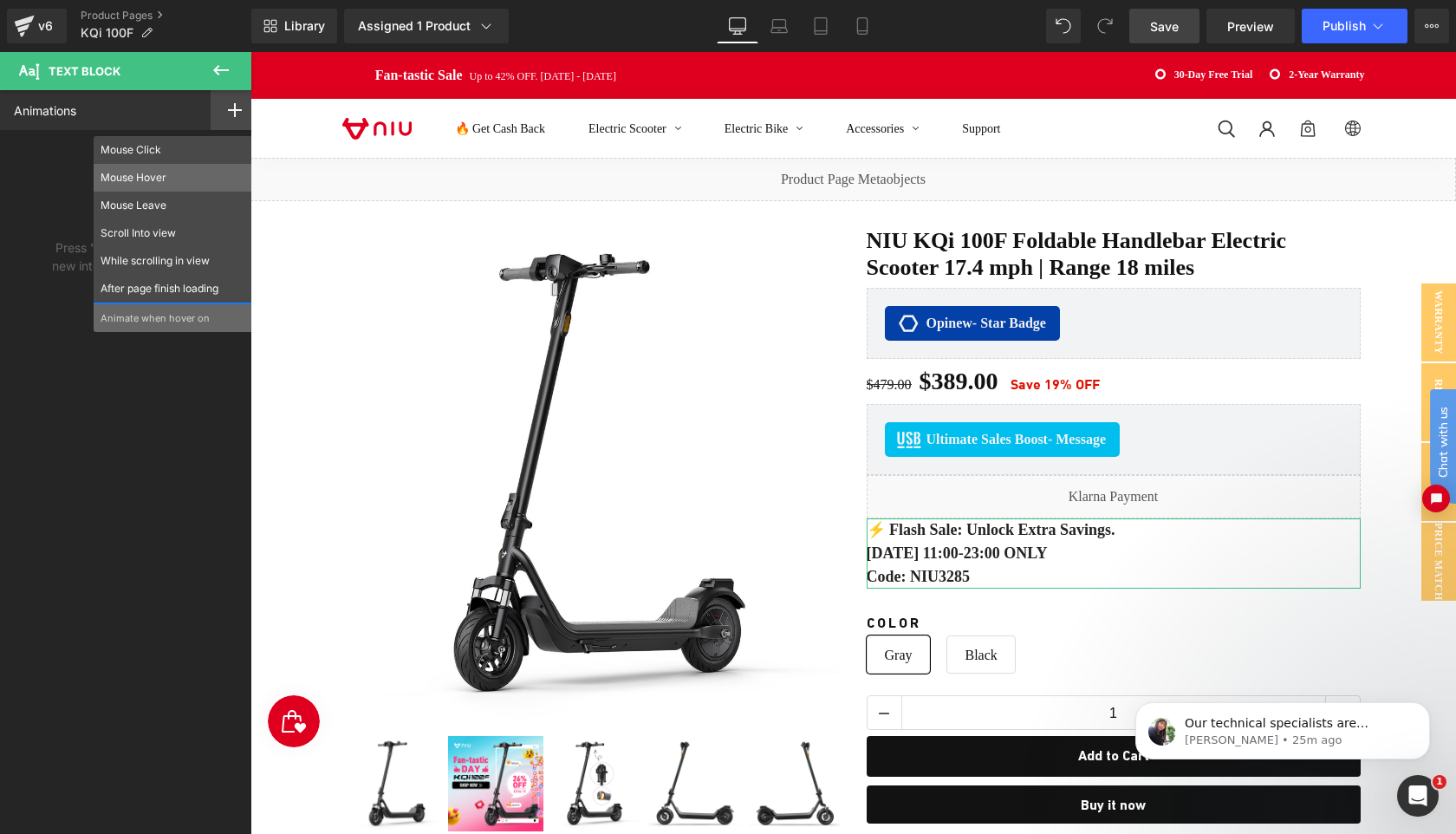
click at [142, 183] on p "Mouse Hover" at bounding box center [173, 178] width 144 height 16
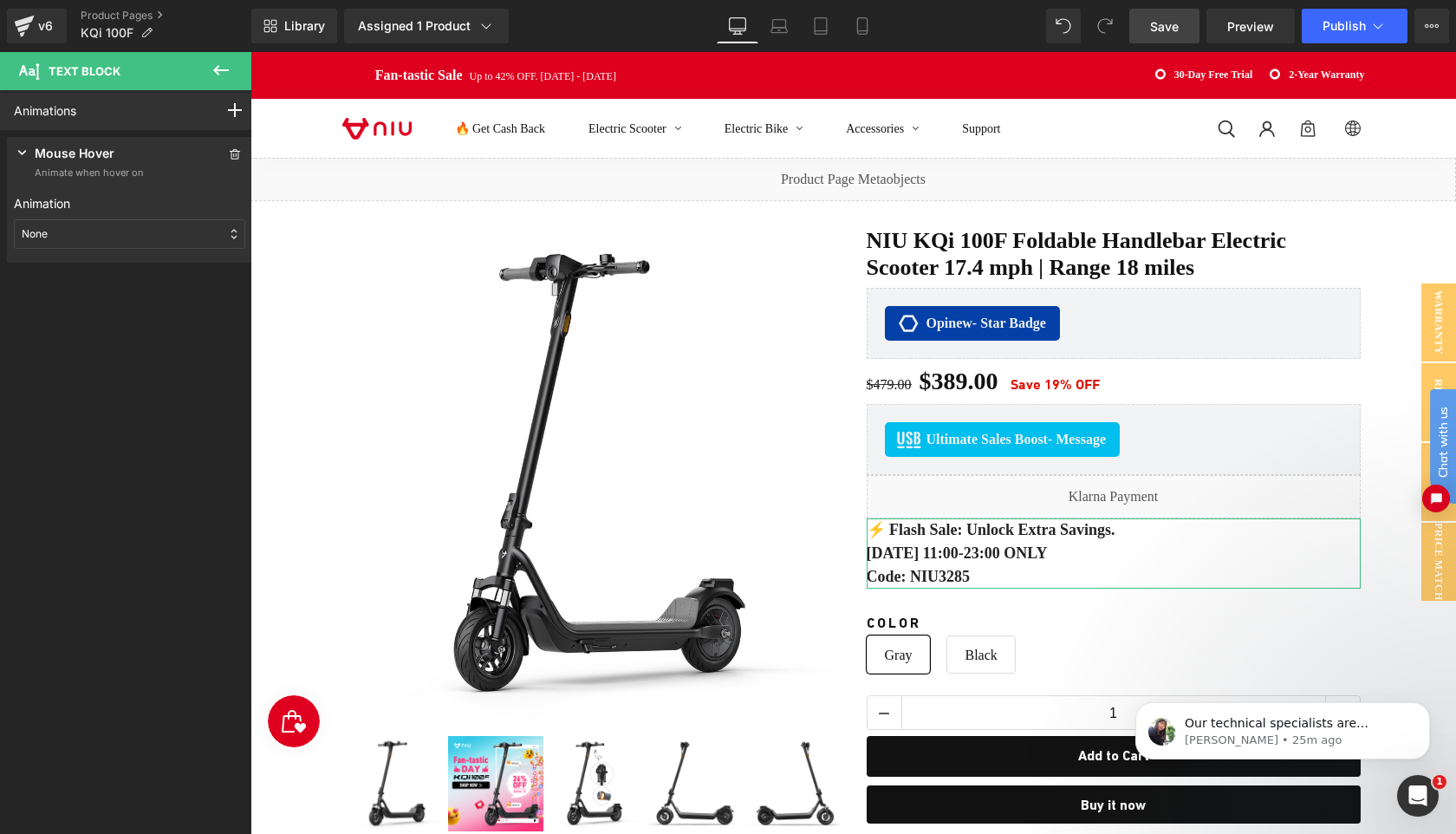
click at [151, 236] on div "None" at bounding box center [129, 234] width 231 height 29
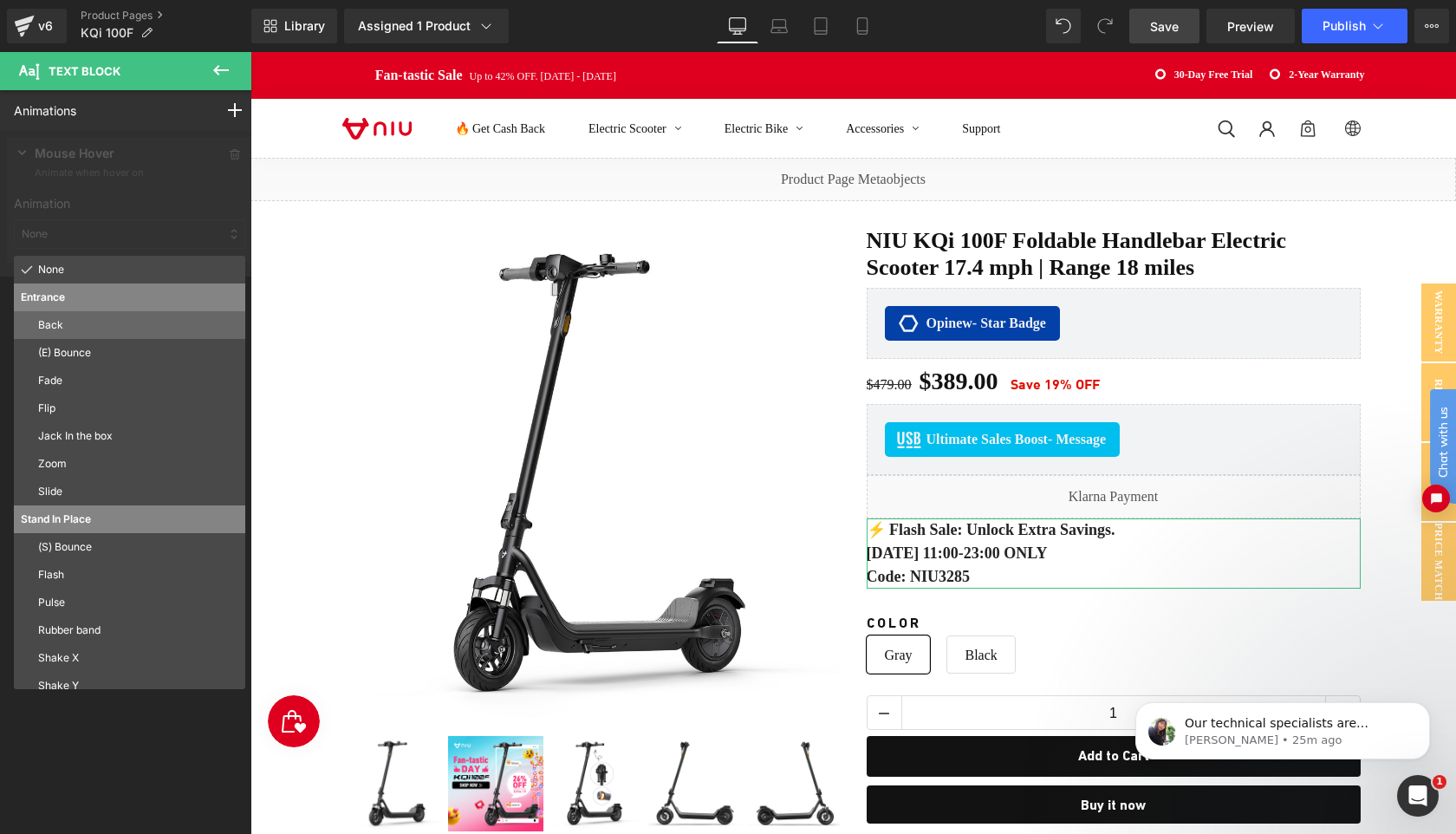
click at [112, 331] on p "Back" at bounding box center [138, 325] width 200 height 16
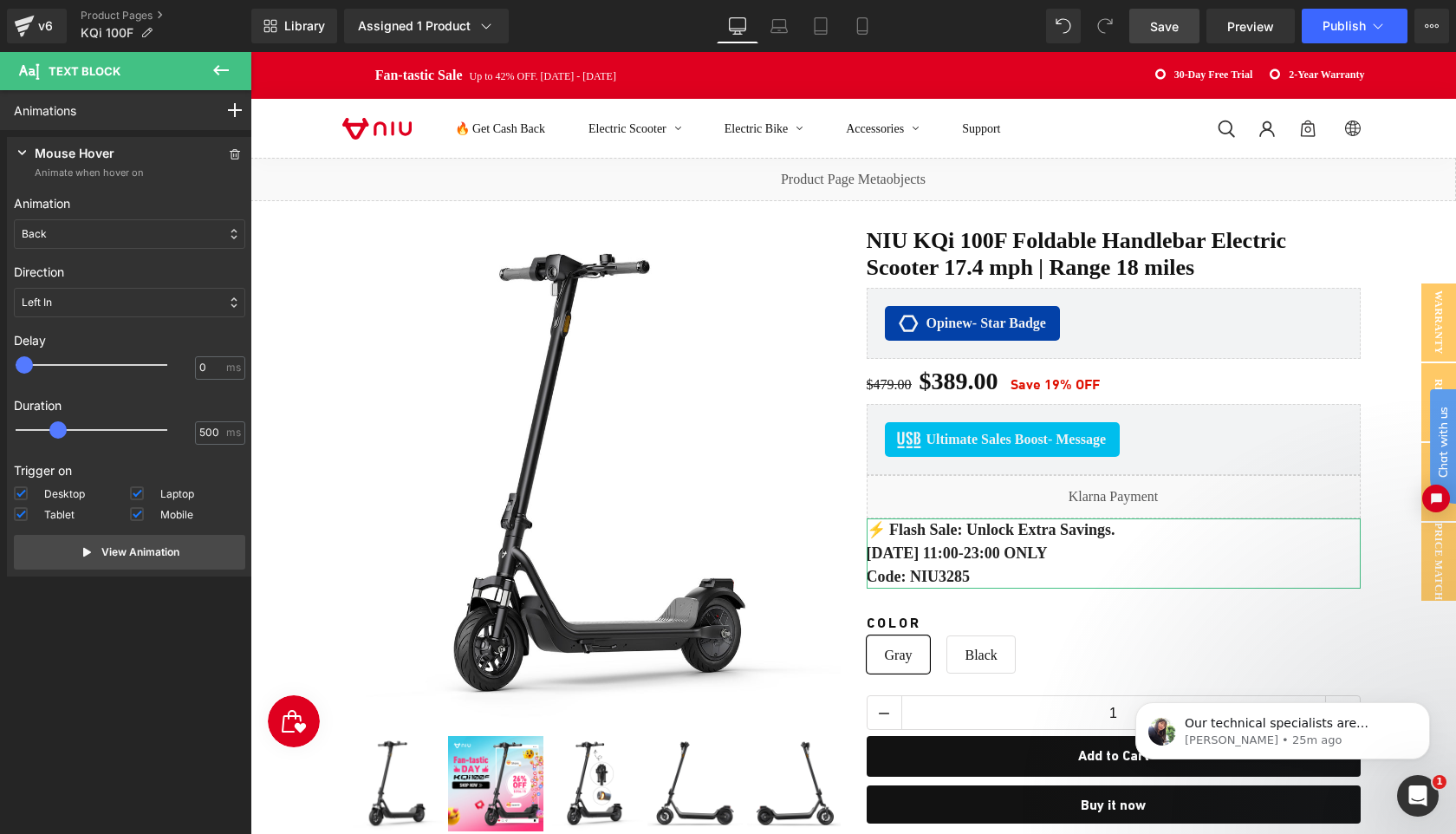
click at [130, 238] on div "Back" at bounding box center [129, 234] width 231 height 29
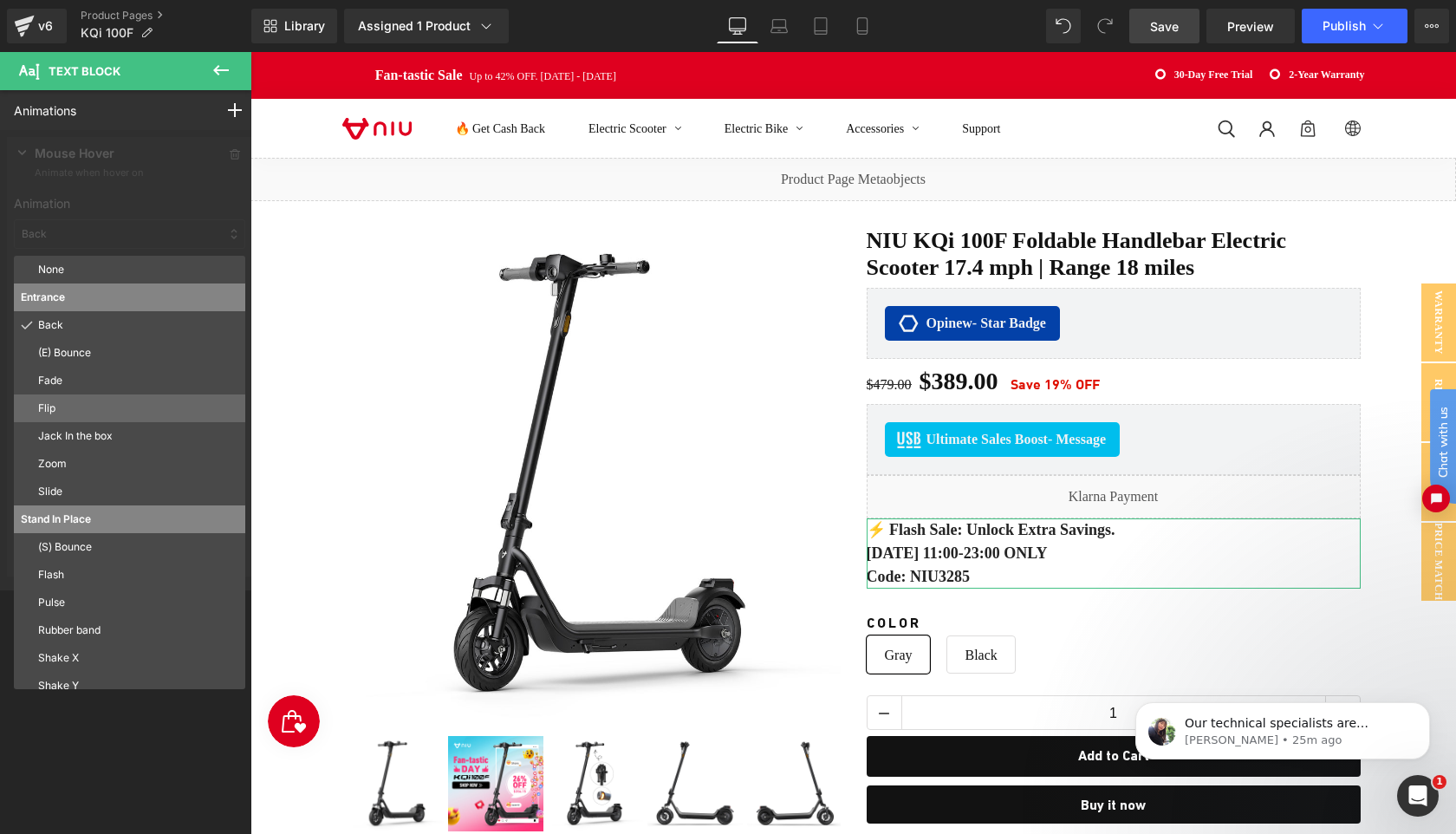
click at [96, 407] on p "Flip" at bounding box center [138, 408] width 200 height 16
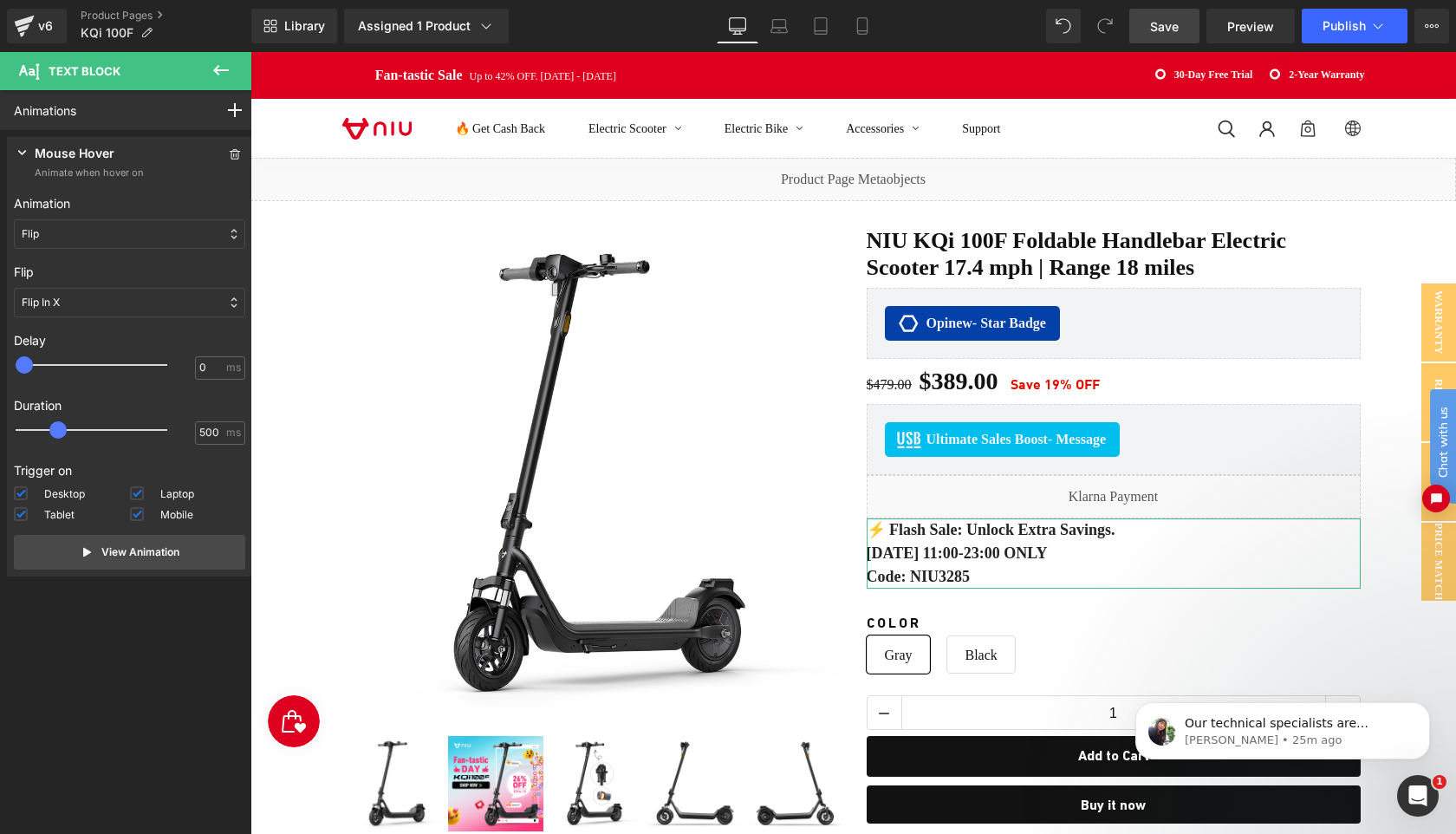
click at [85, 241] on div "Flip" at bounding box center [129, 234] width 231 height 29
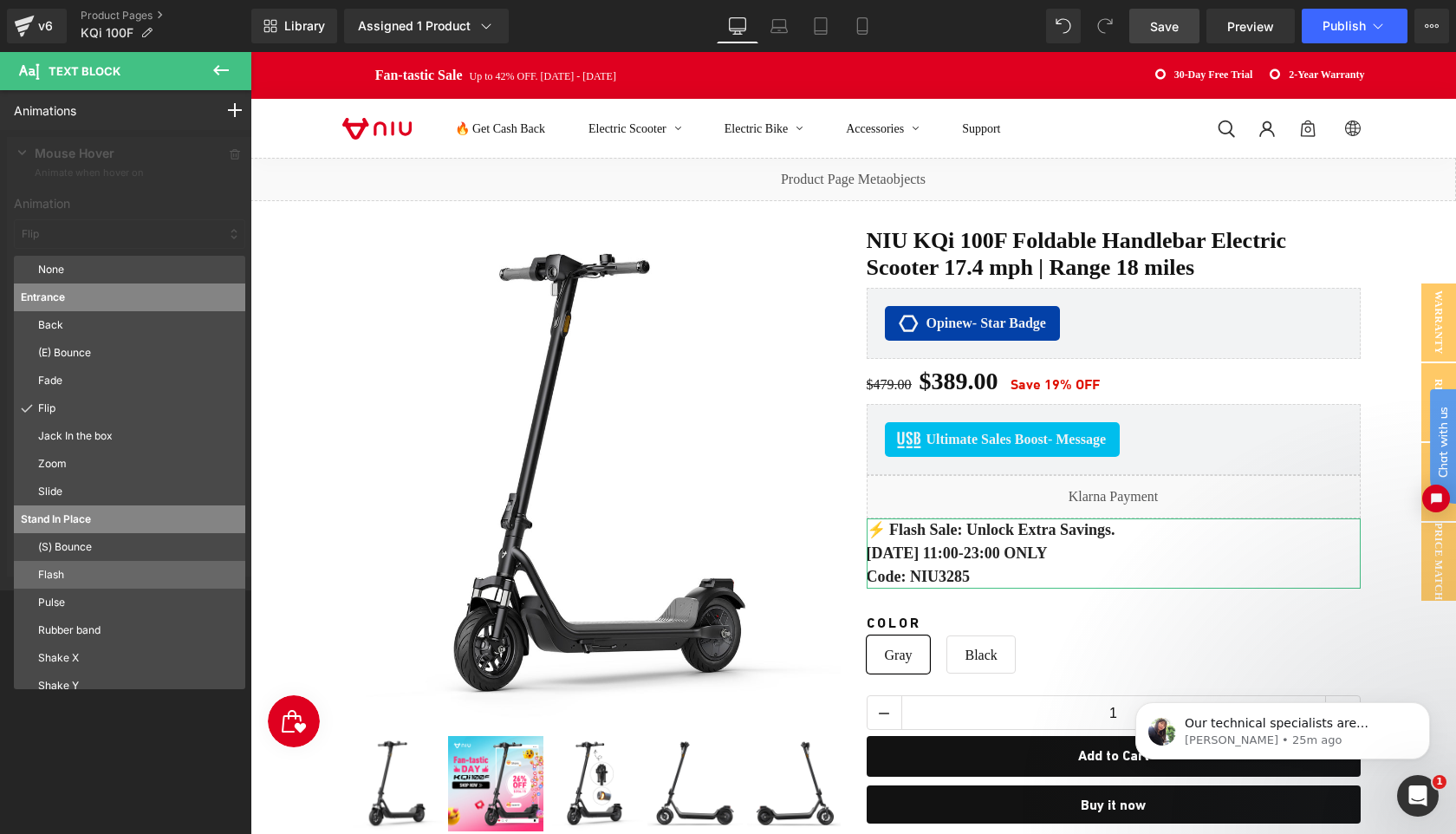
click at [88, 583] on div "Flash" at bounding box center [129, 574] width 231 height 27
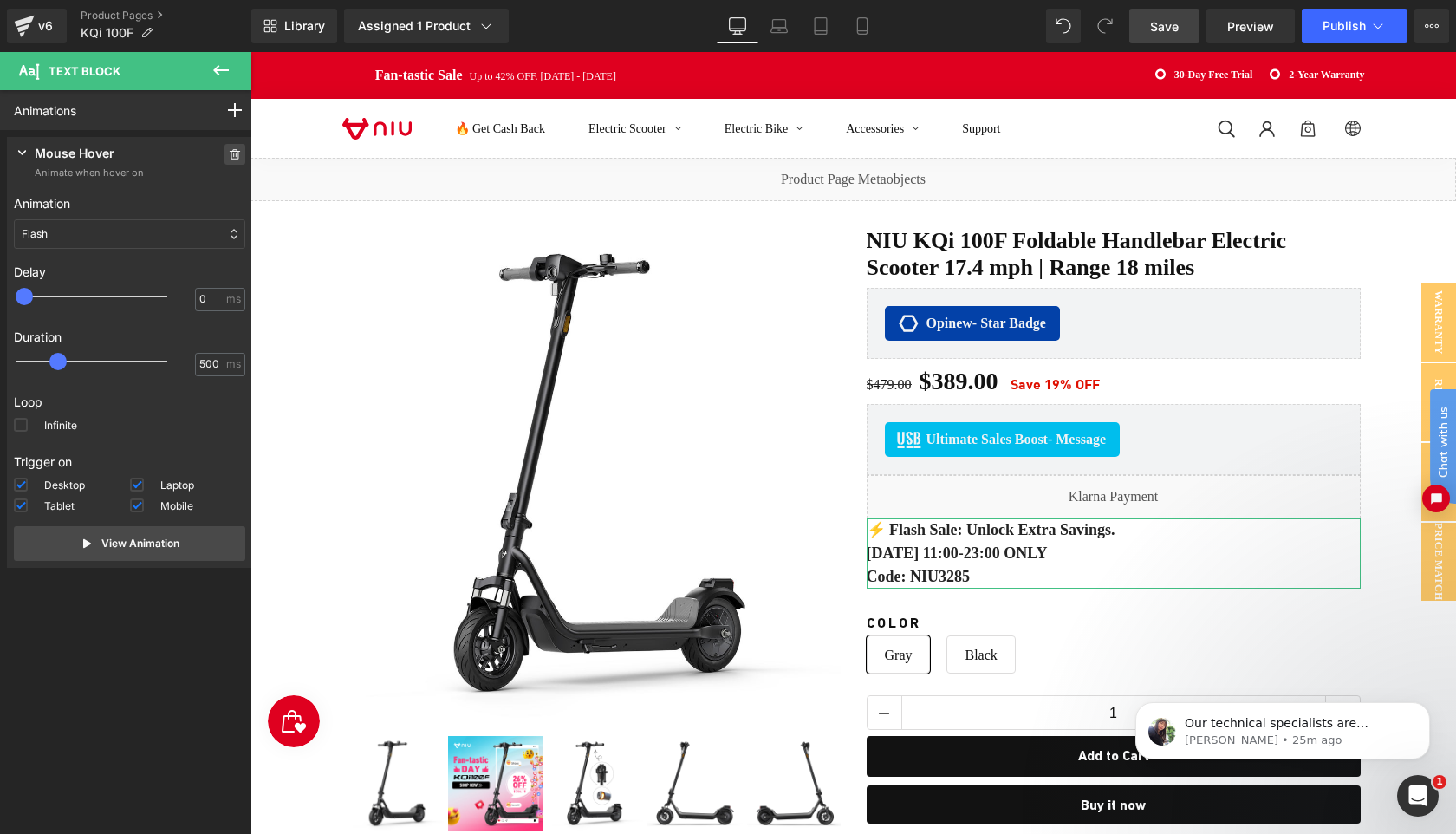
click at [229, 152] on icon at bounding box center [235, 154] width 12 height 11
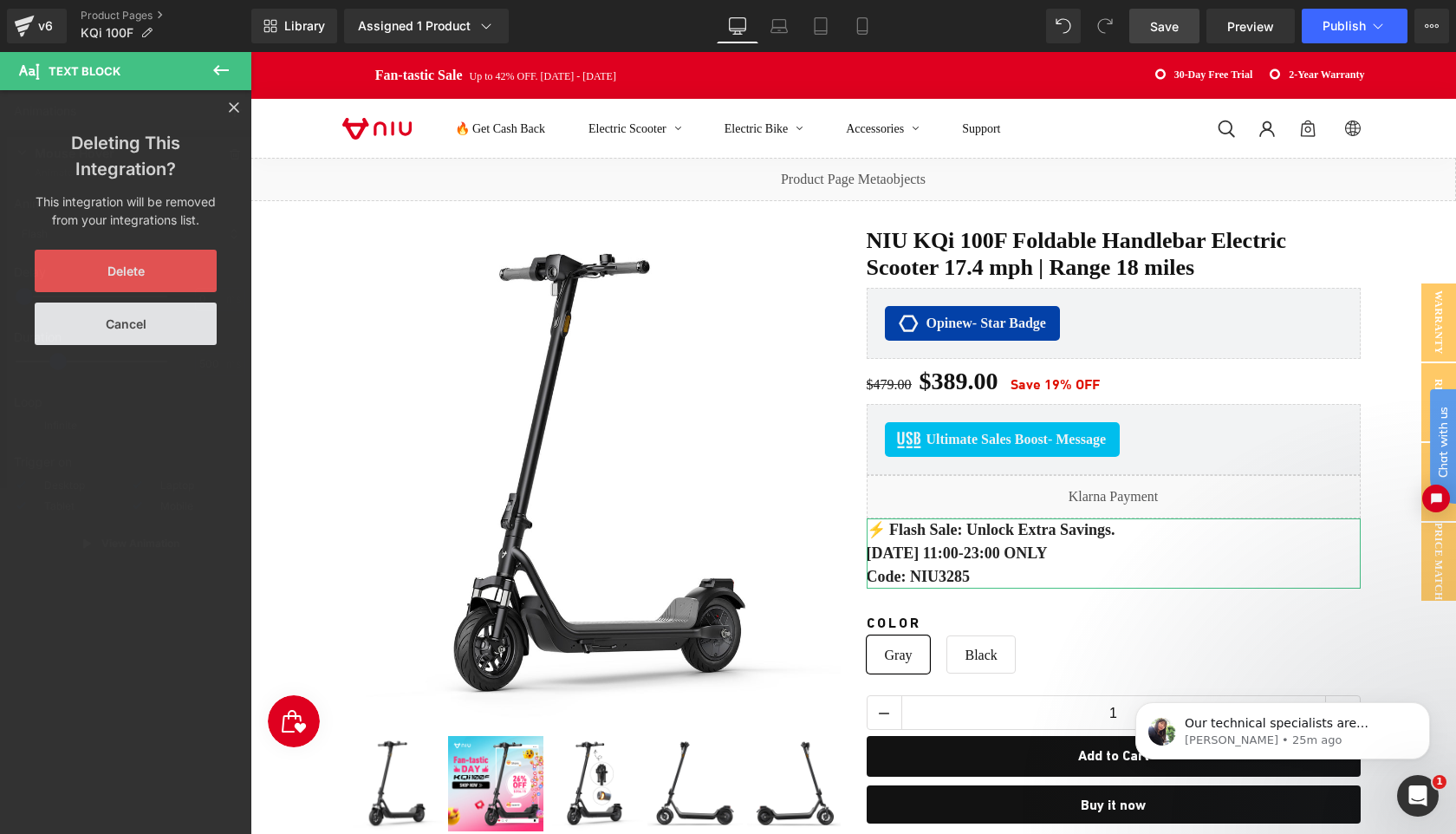
click at [138, 267] on button "Delete" at bounding box center [126, 271] width 182 height 42
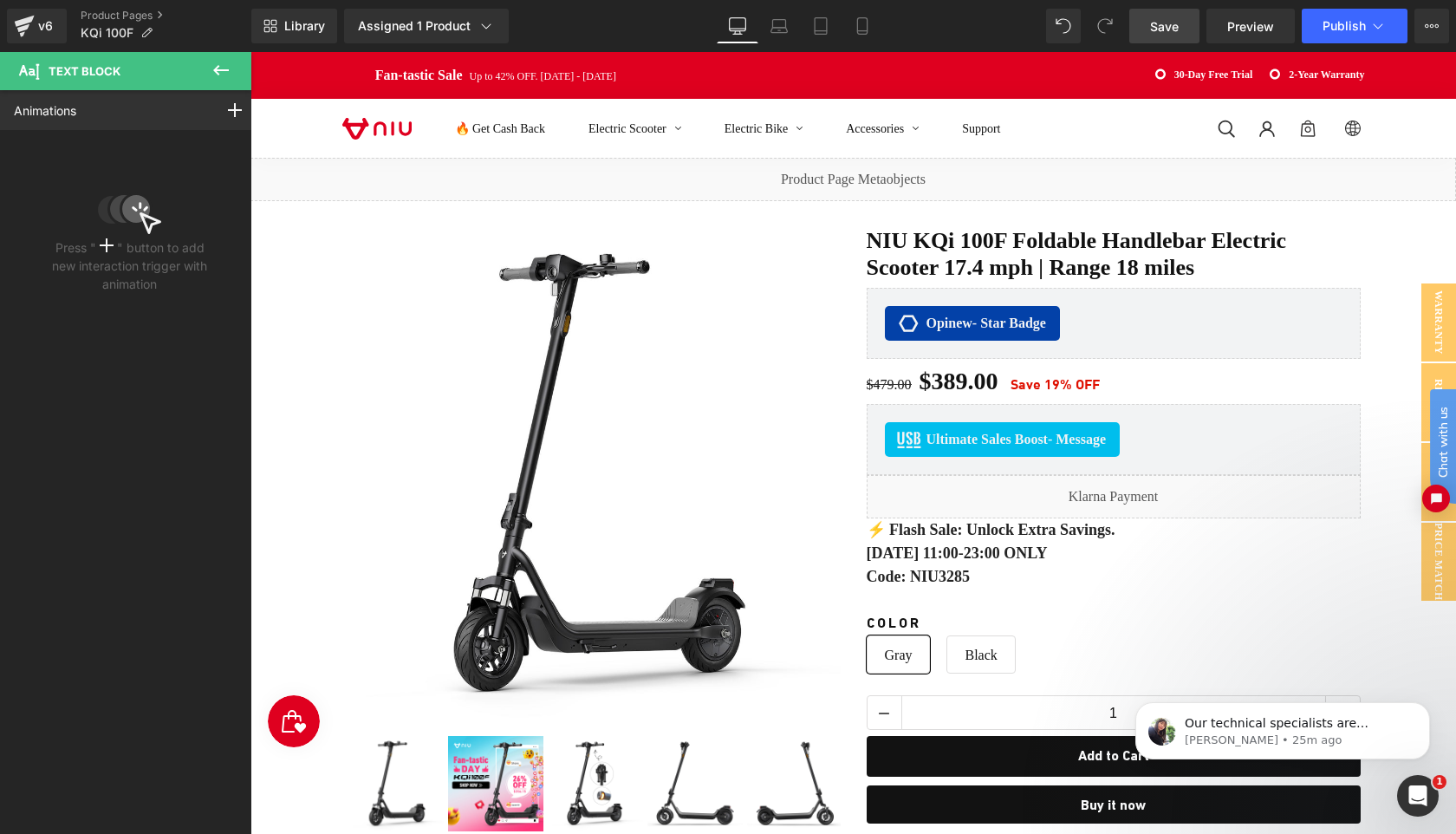
click at [219, 77] on icon at bounding box center [221, 70] width 20 height 20
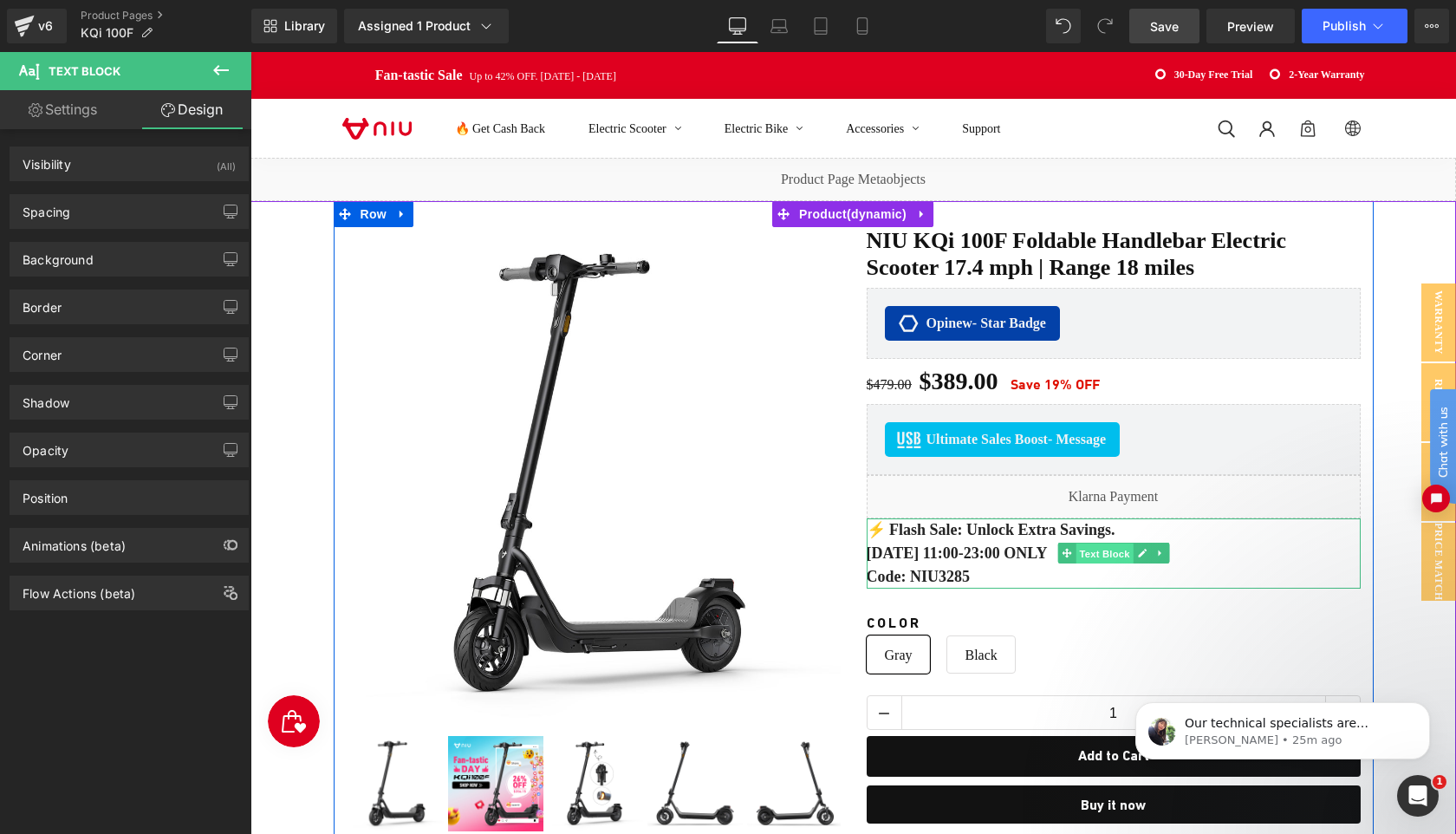
click at [1097, 551] on span "Text Block" at bounding box center [1104, 553] width 58 height 20
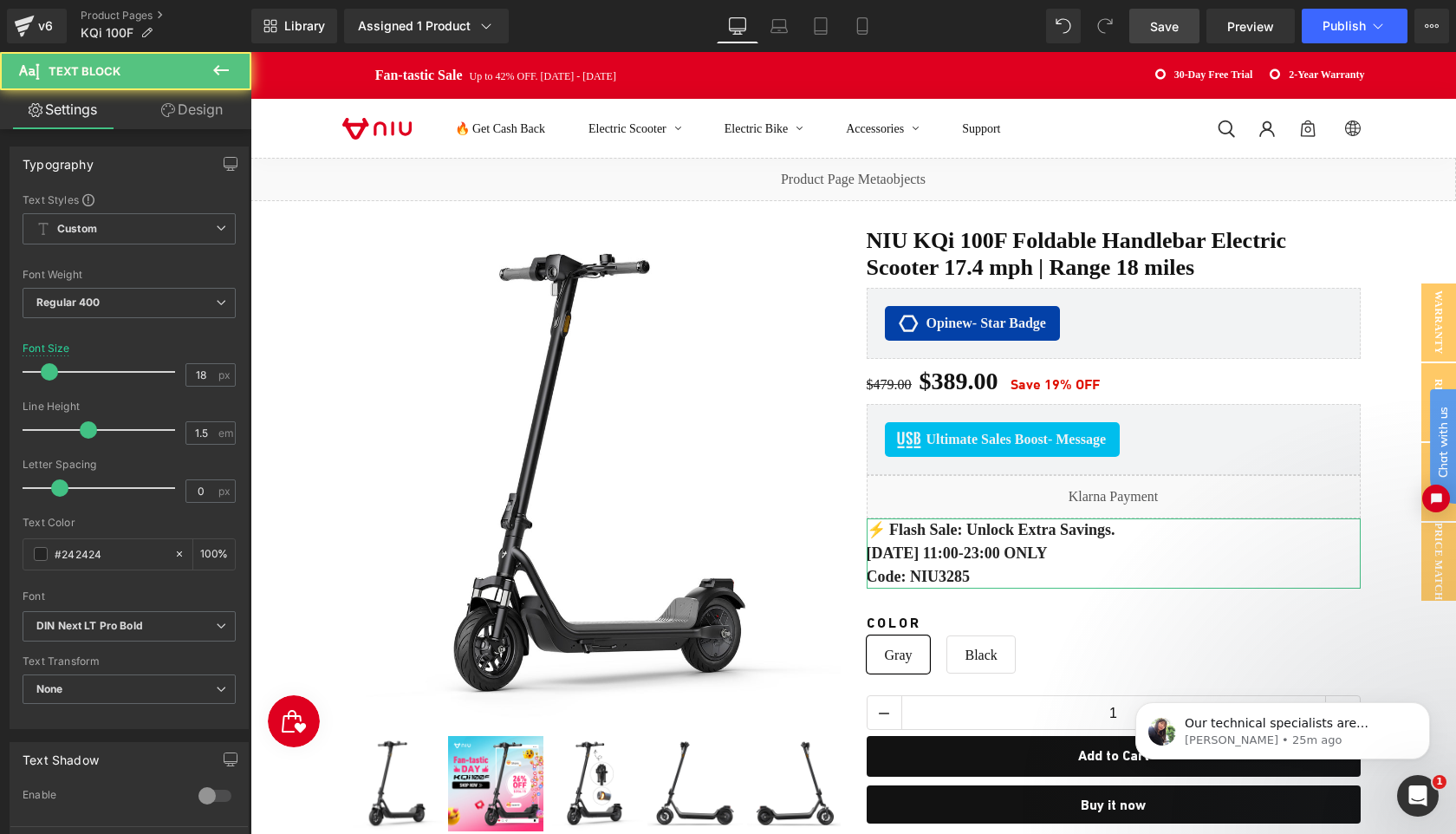
click at [183, 124] on link "Design" at bounding box center [192, 110] width 126 height 39
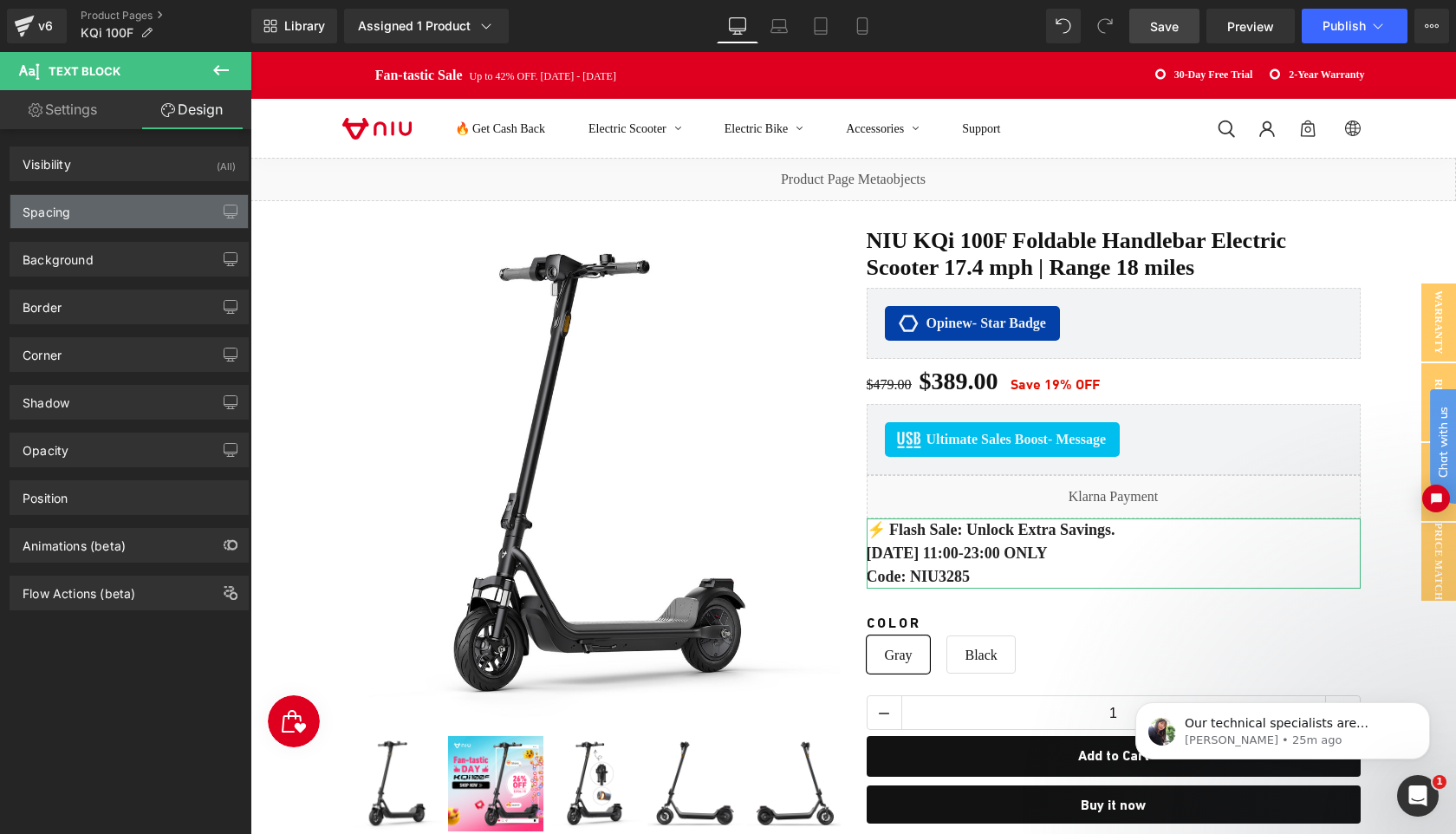
click at [92, 216] on div "Spacing" at bounding box center [129, 211] width 237 height 33
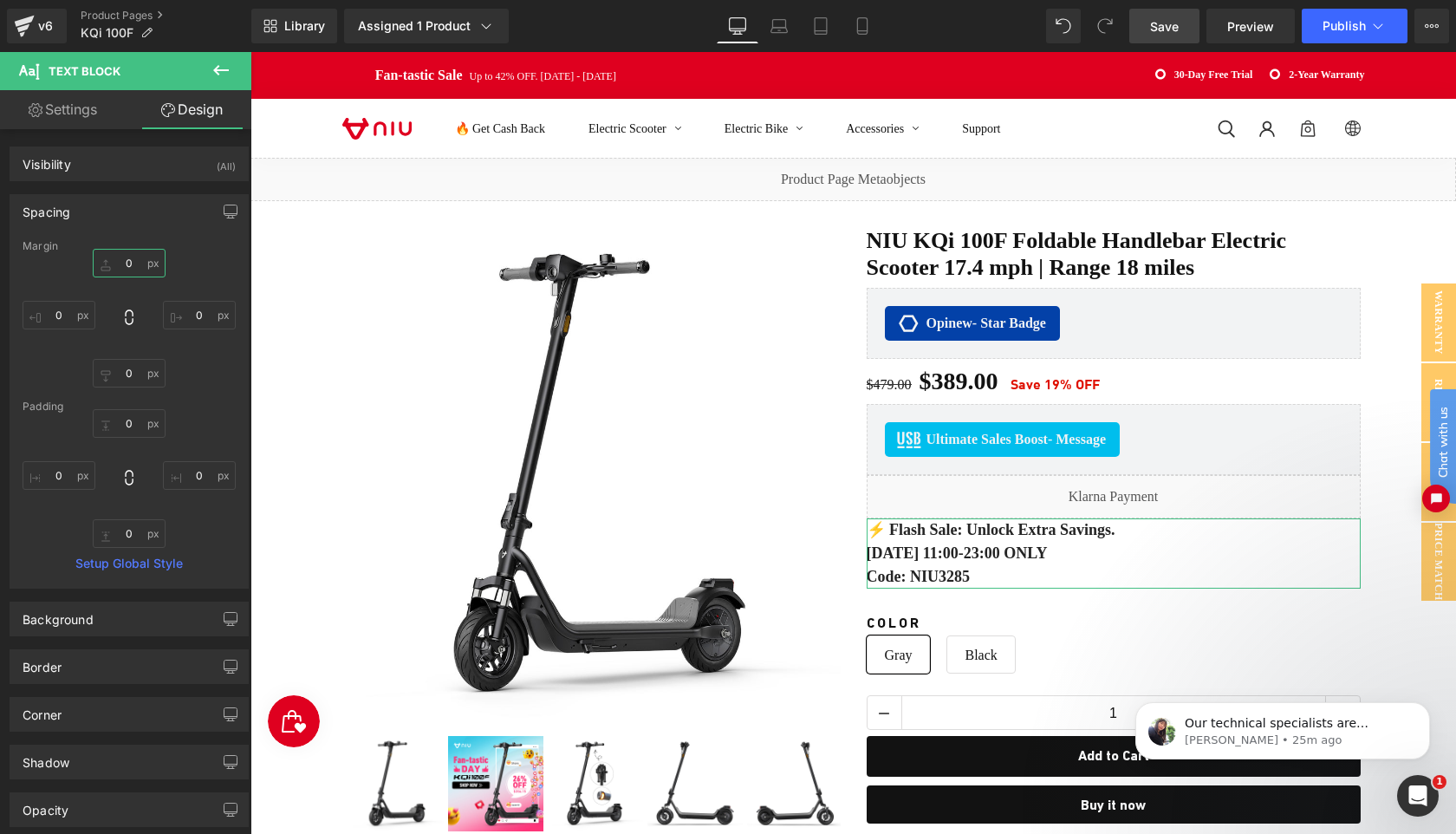
click at [130, 262] on input "0" at bounding box center [129, 263] width 73 height 28
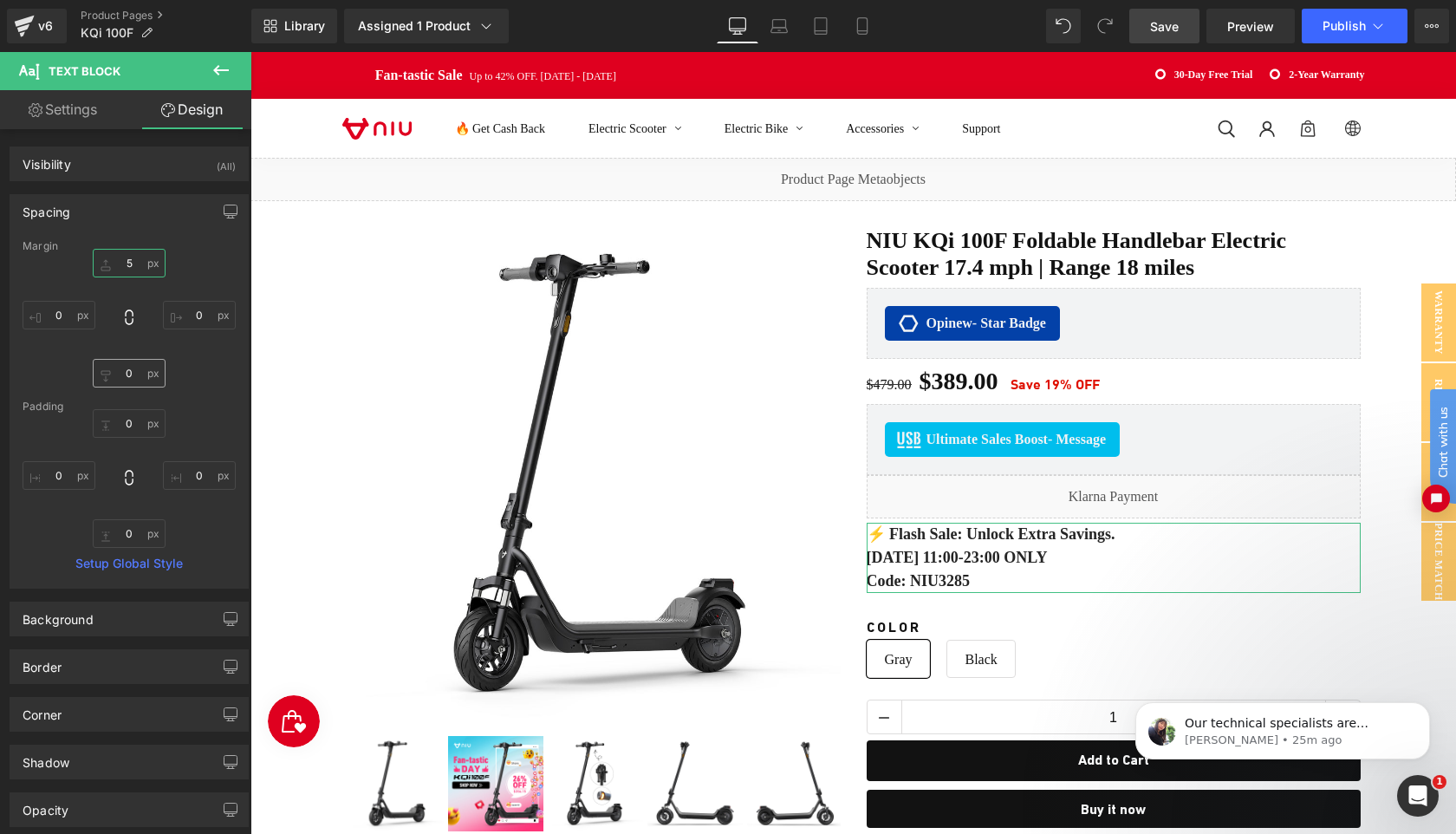
type input "5"
click at [130, 362] on input "0" at bounding box center [129, 373] width 73 height 28
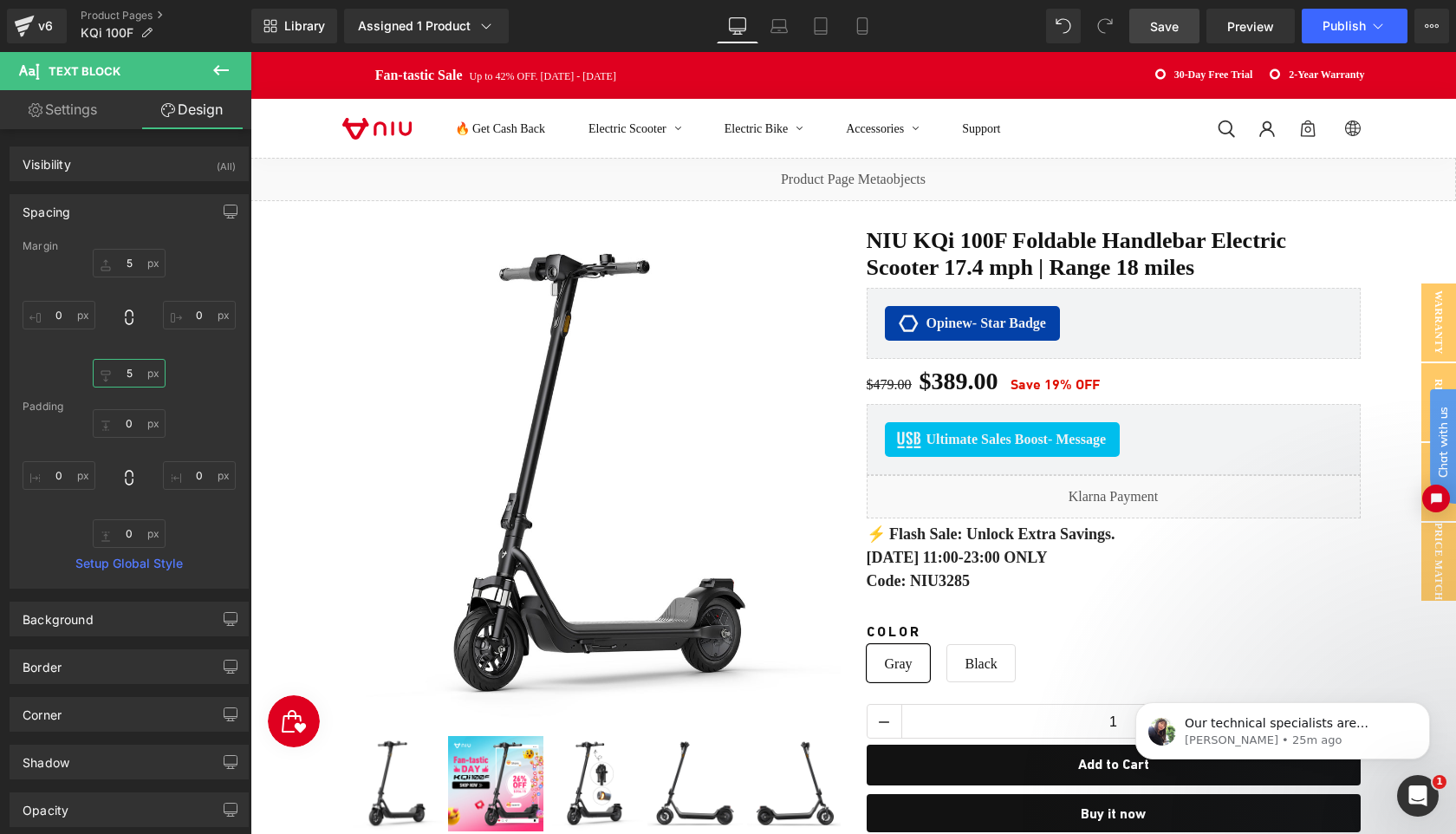
type input "5"
click at [1172, 24] on span "Save" at bounding box center [1165, 27] width 28 height 19
click at [1288, 711] on div "Our technical specialists are checking on it. Once we have figured it out, I wi…" at bounding box center [1282, 730] width 295 height 58
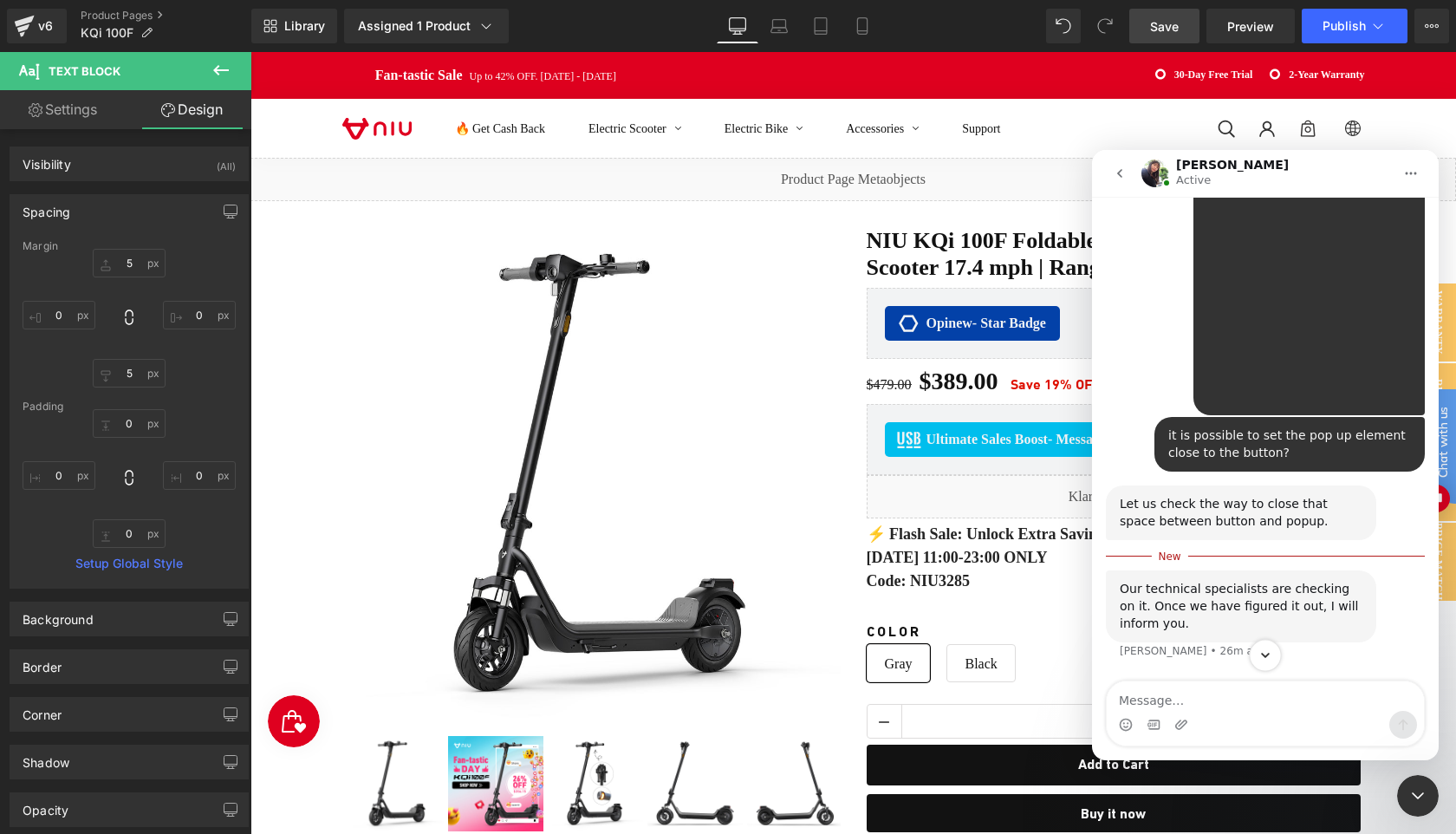
scroll to position [4673, 0]
click at [1266, 660] on icon "Scroll to bottom" at bounding box center [1266, 655] width 14 height 14
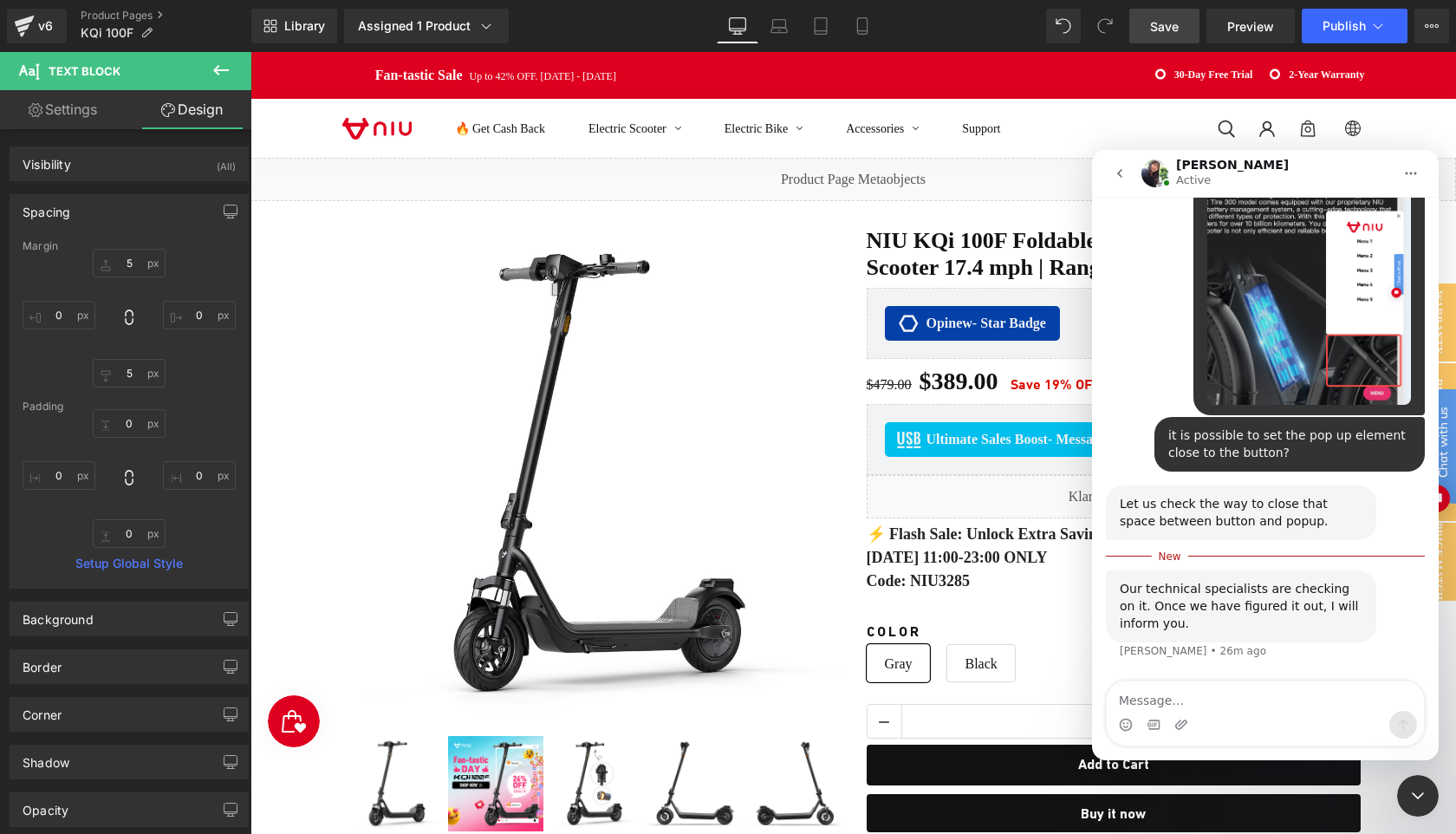
click at [1429, 790] on div "Close Intercom Messenger" at bounding box center [1418, 795] width 42 height 42
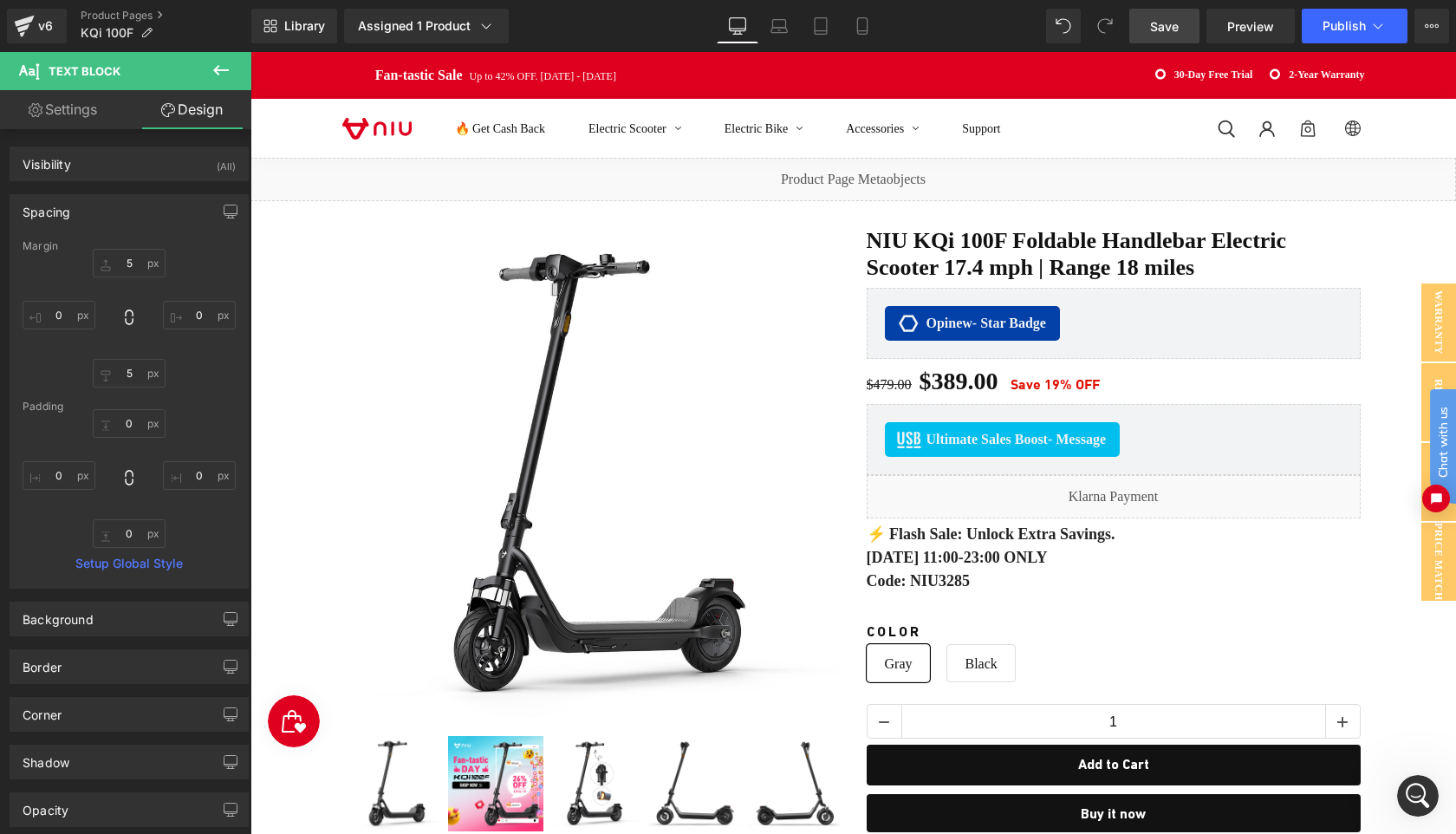
scroll to position [4645, 0]
